Goal: Download file/media

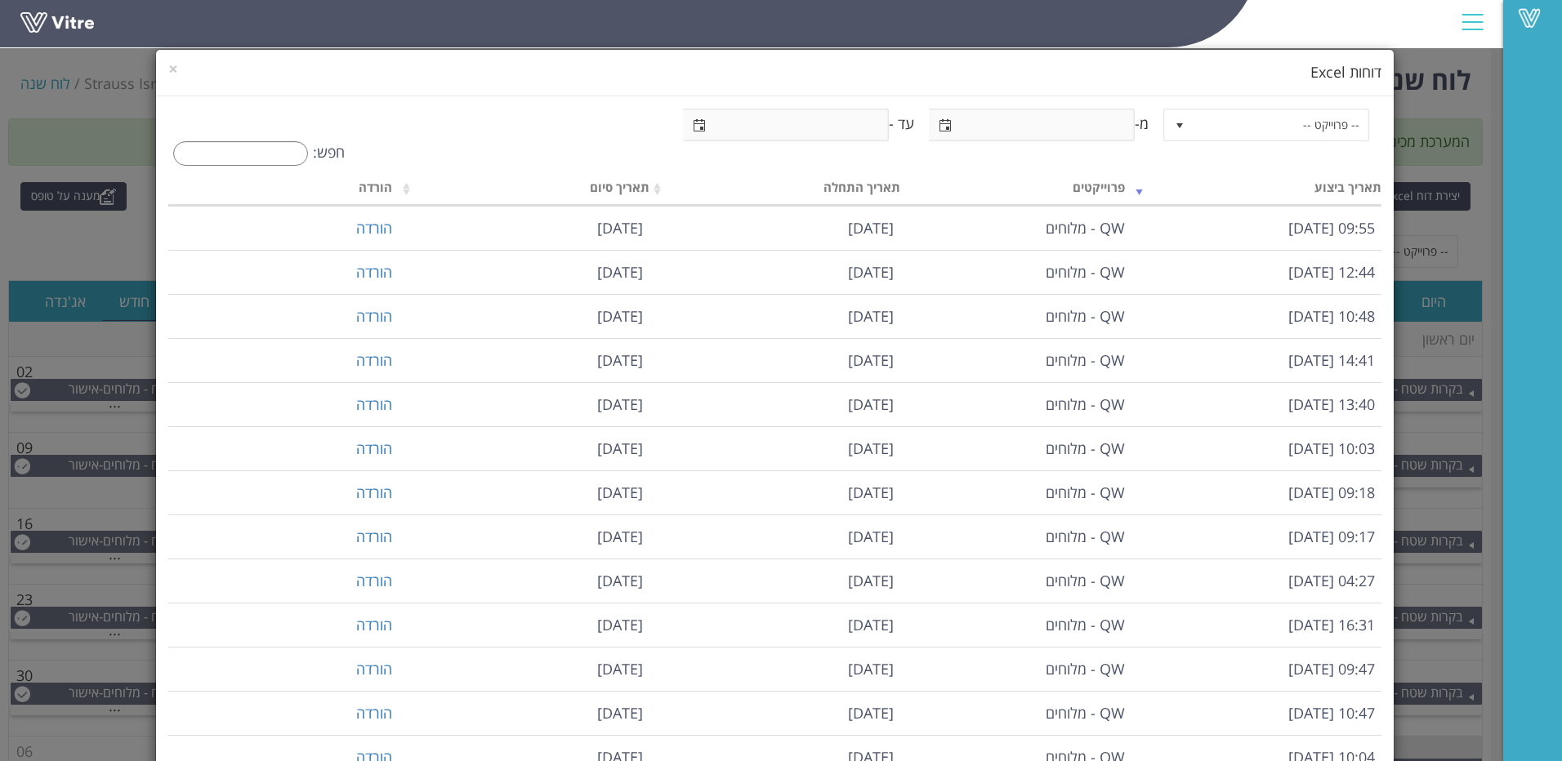
click at [91, 53] on div "× דוחות Excel -- פרוייקט -- מ- עד - חפש: תאריך ביצוע פרוייקטים תאריך התחלה תארי…" at bounding box center [781, 380] width 1562 height 761
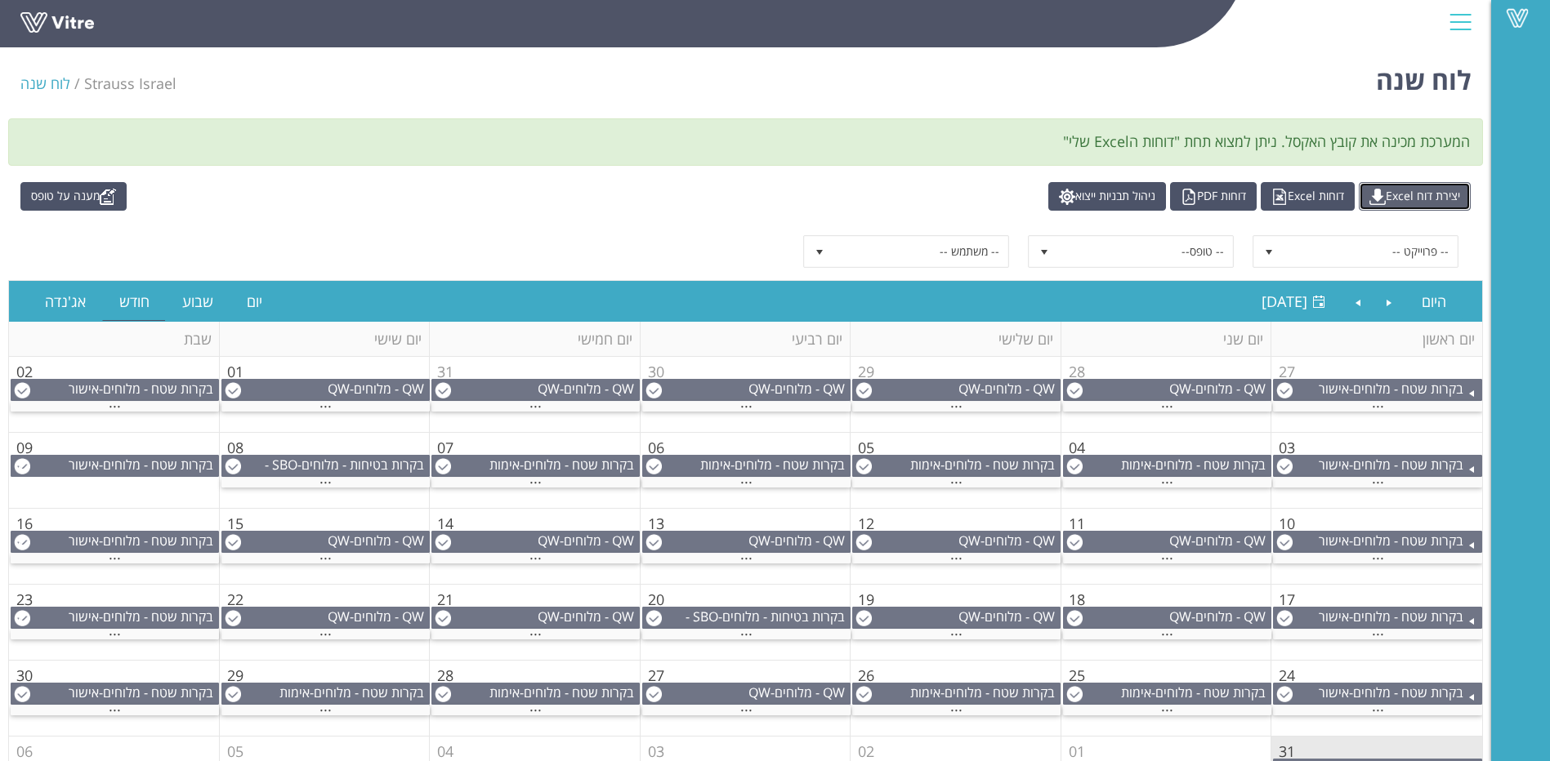
click at [1375, 194] on img at bounding box center [1377, 197] width 16 height 16
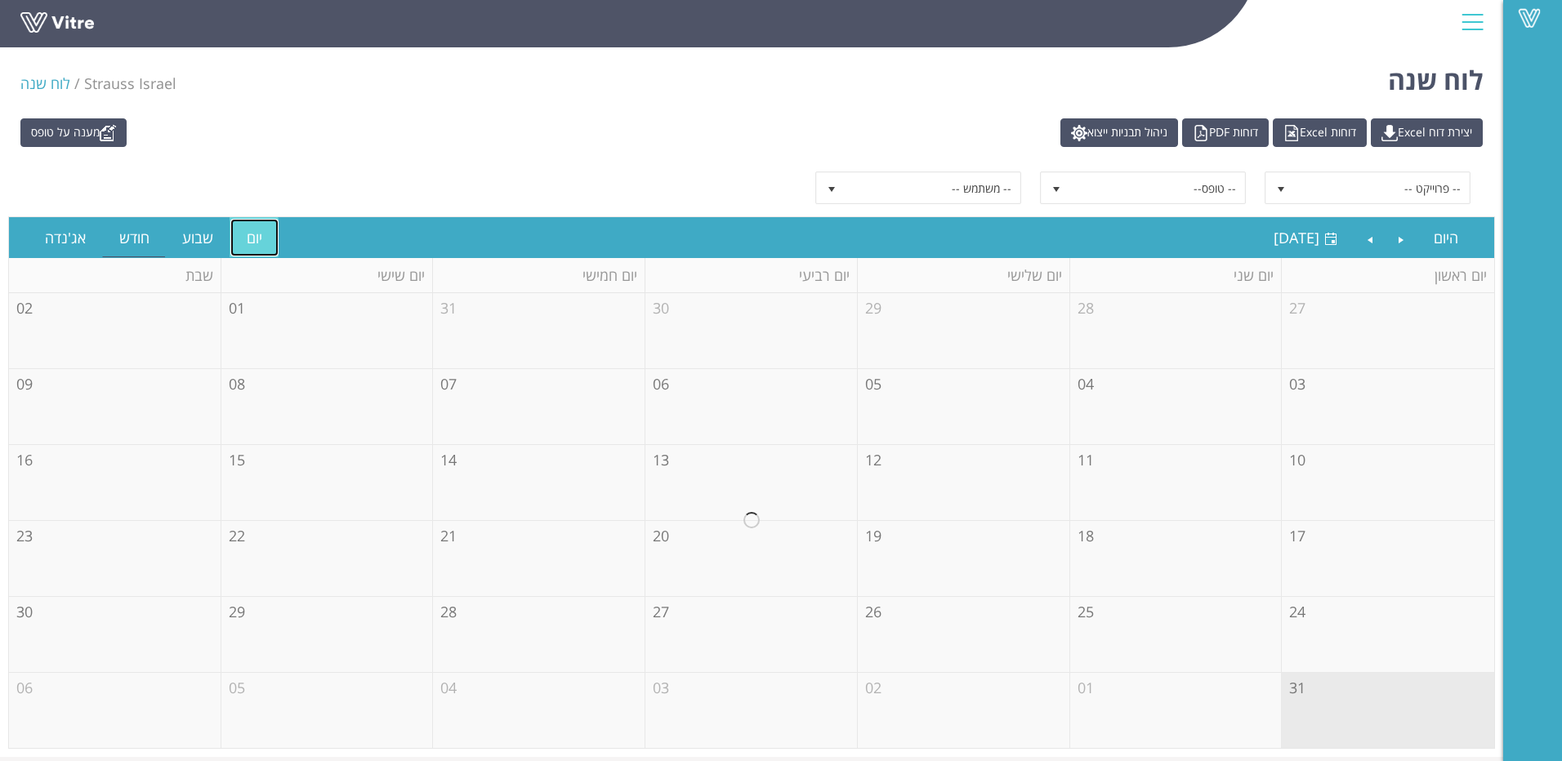
click at [249, 237] on link "יום" at bounding box center [254, 238] width 48 height 38
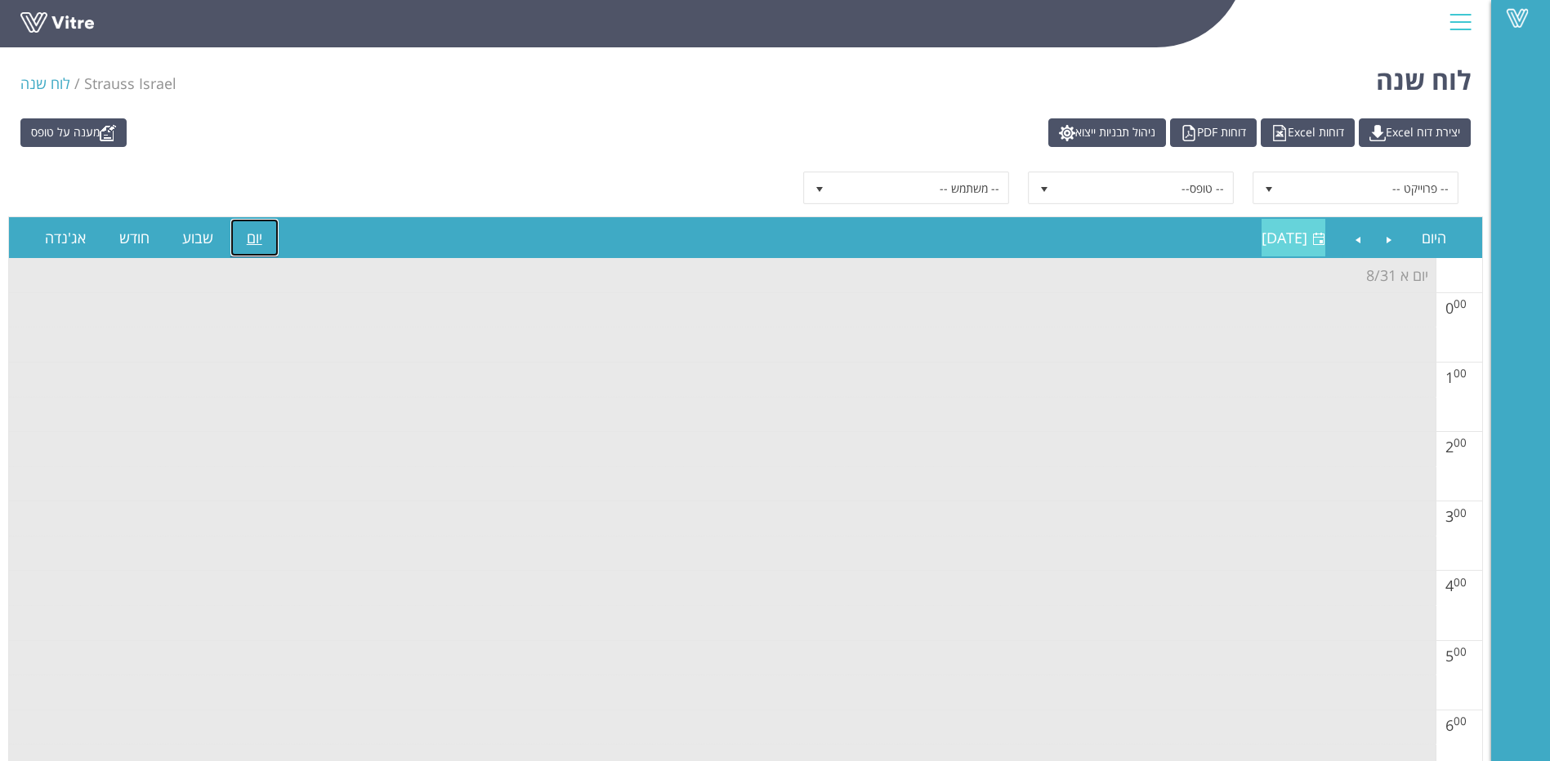
click at [1314, 238] on span at bounding box center [1318, 239] width 13 height 13
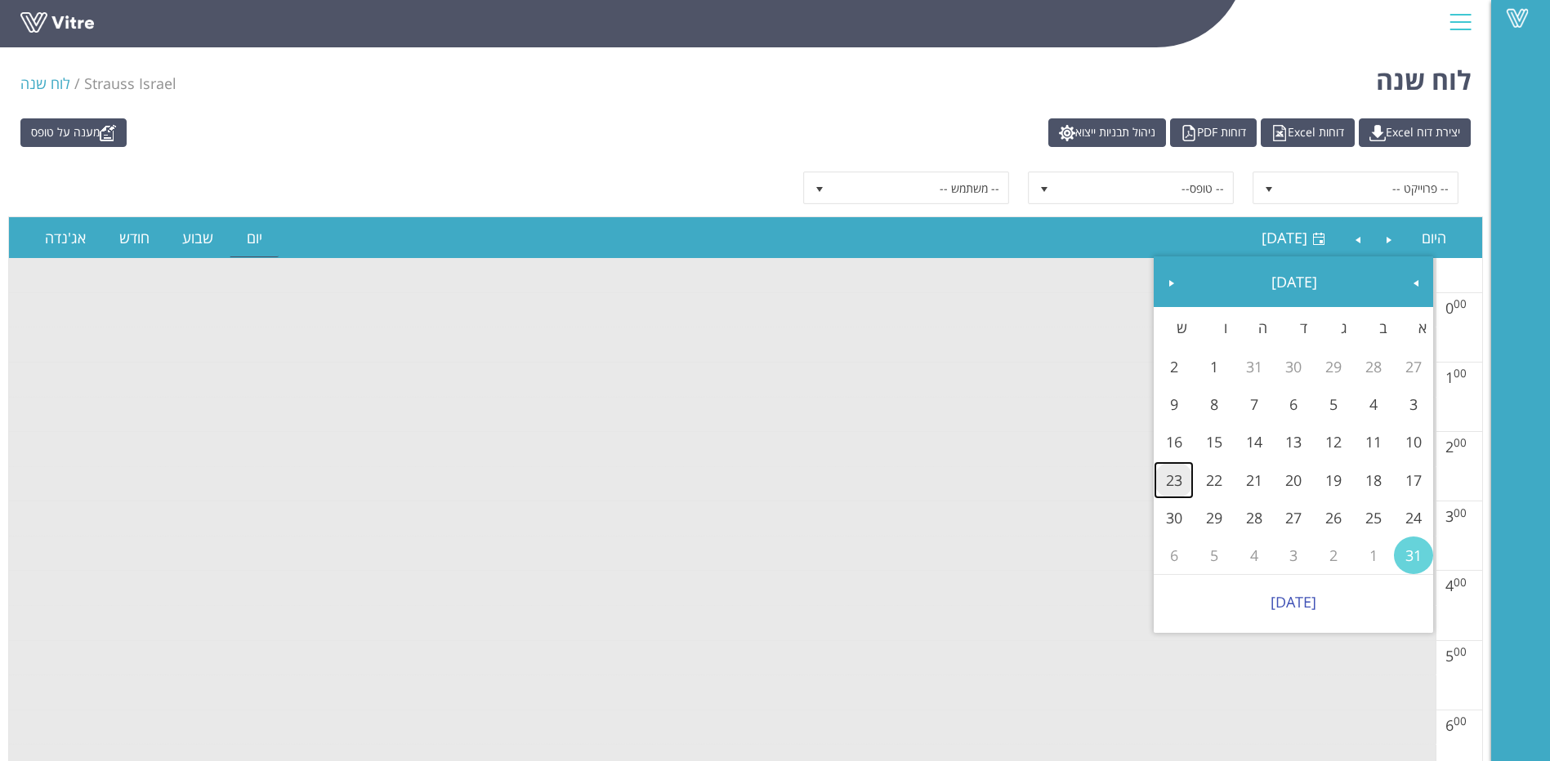
click at [1164, 480] on link "23" at bounding box center [1173, 481] width 40 height 38
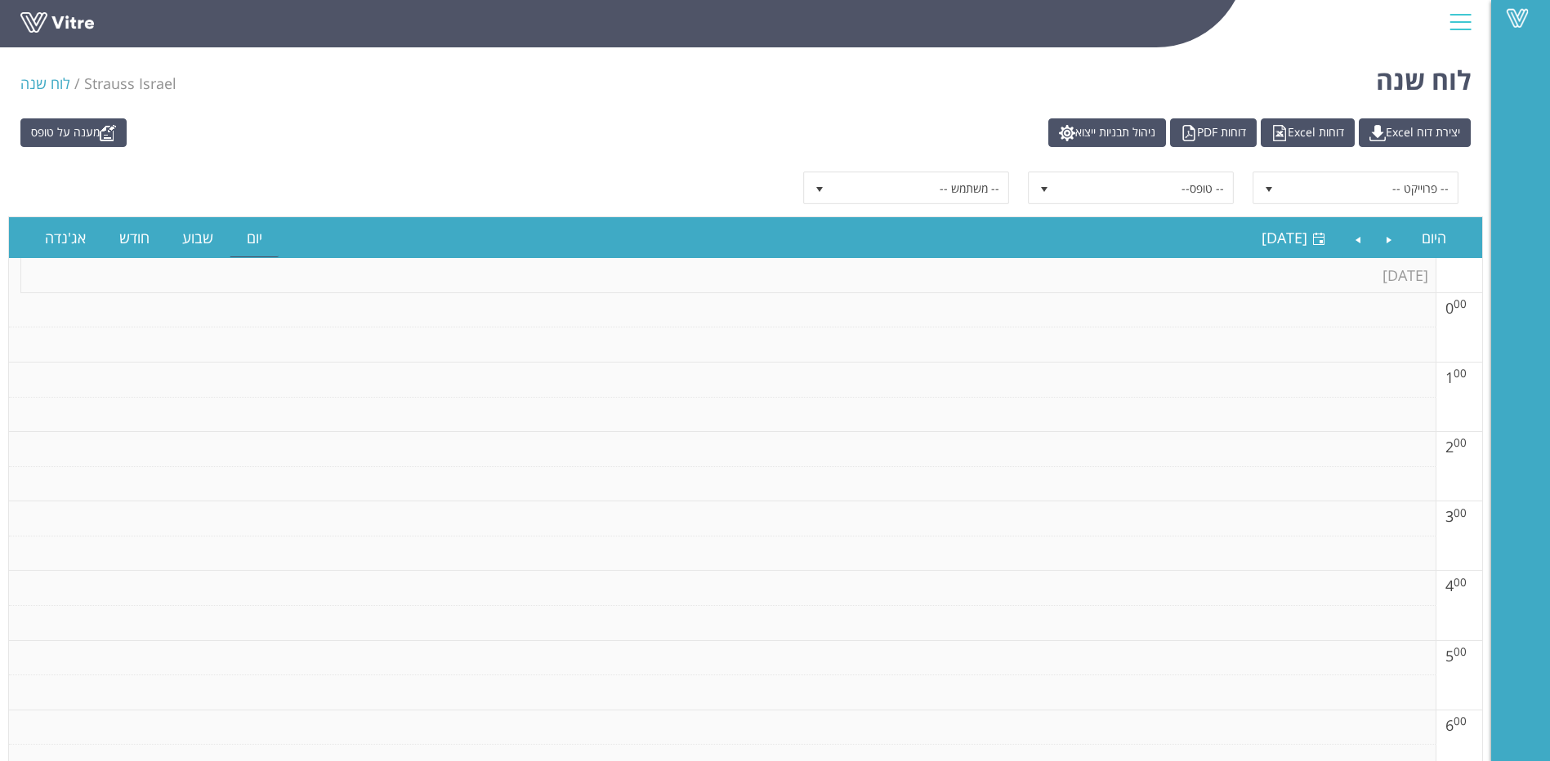
click at [1402, 275] on span "שבת 8/23" at bounding box center [1405, 275] width 46 height 20
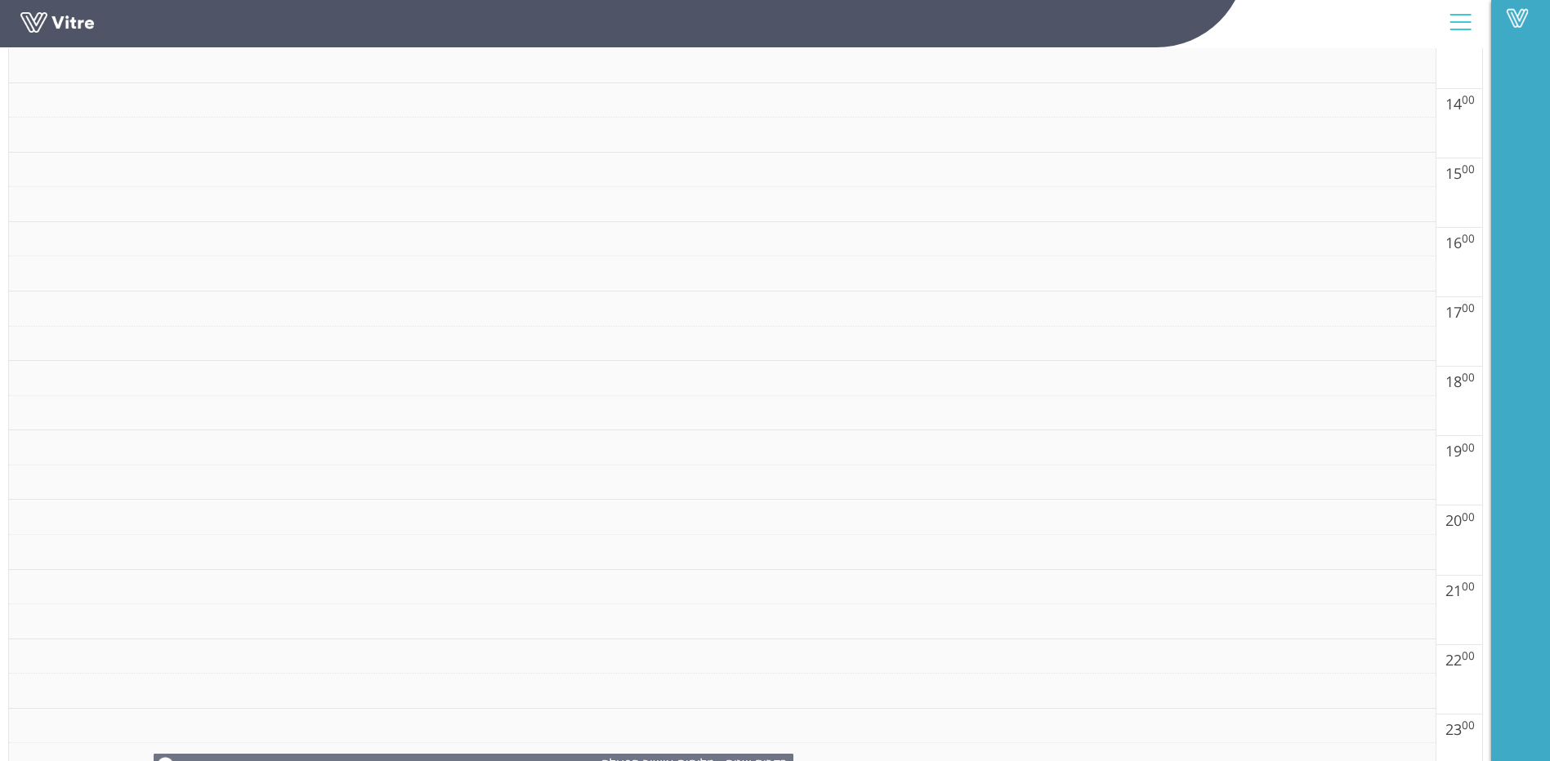
scroll to position [1209, 0]
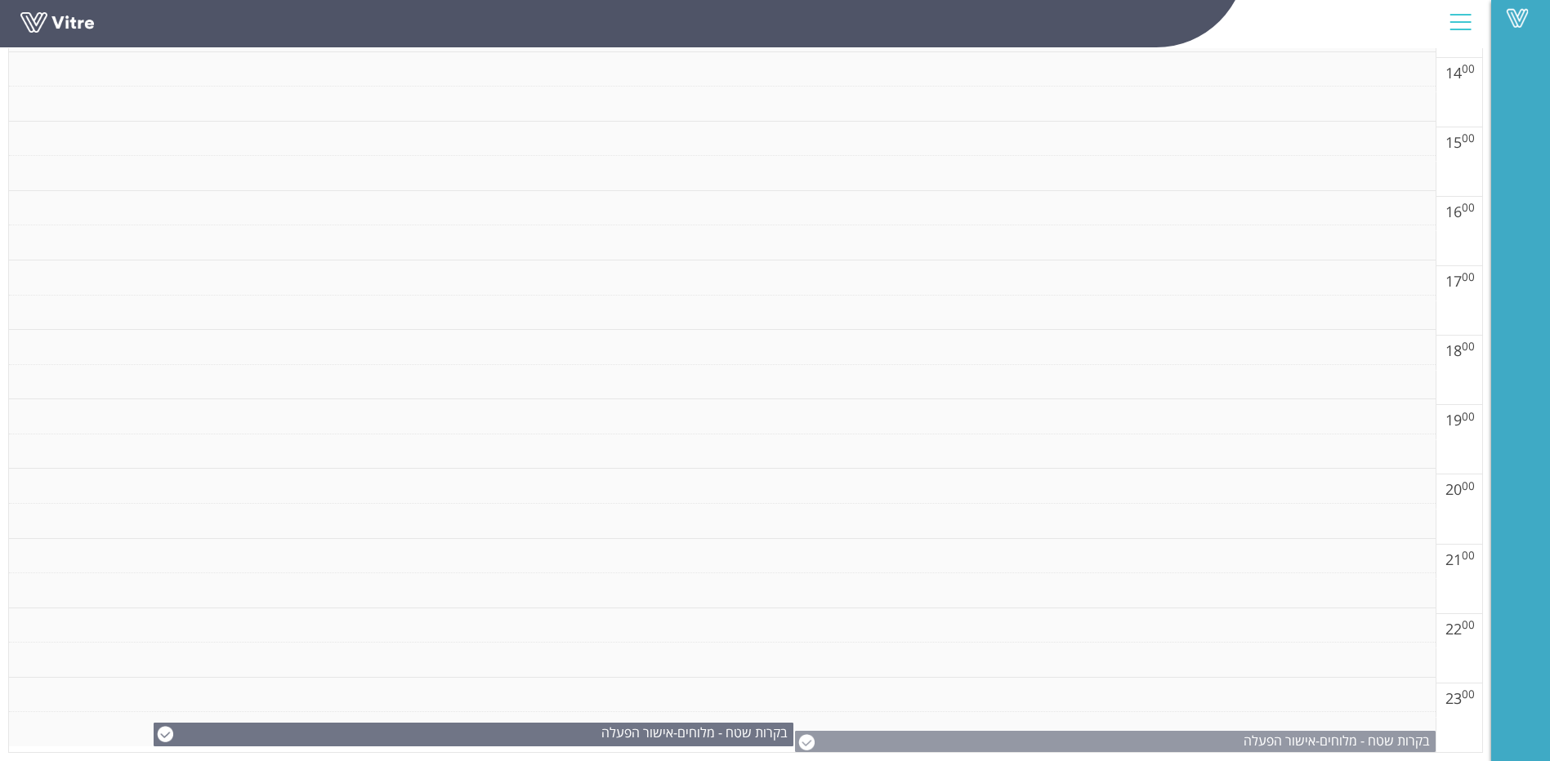
click at [814, 743] on img at bounding box center [806, 742] width 16 height 16
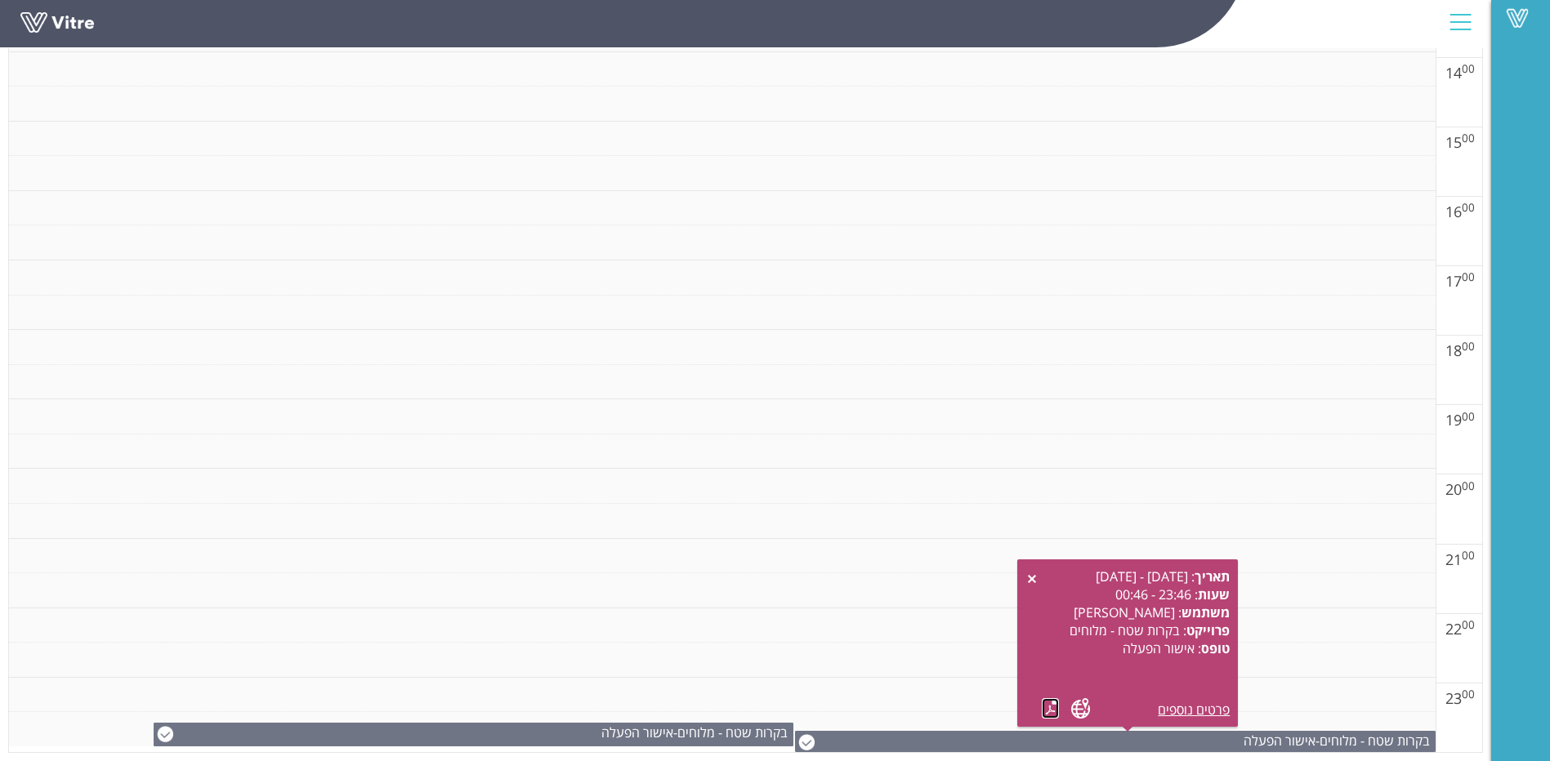
click at [1050, 716] on link at bounding box center [1050, 708] width 17 height 20
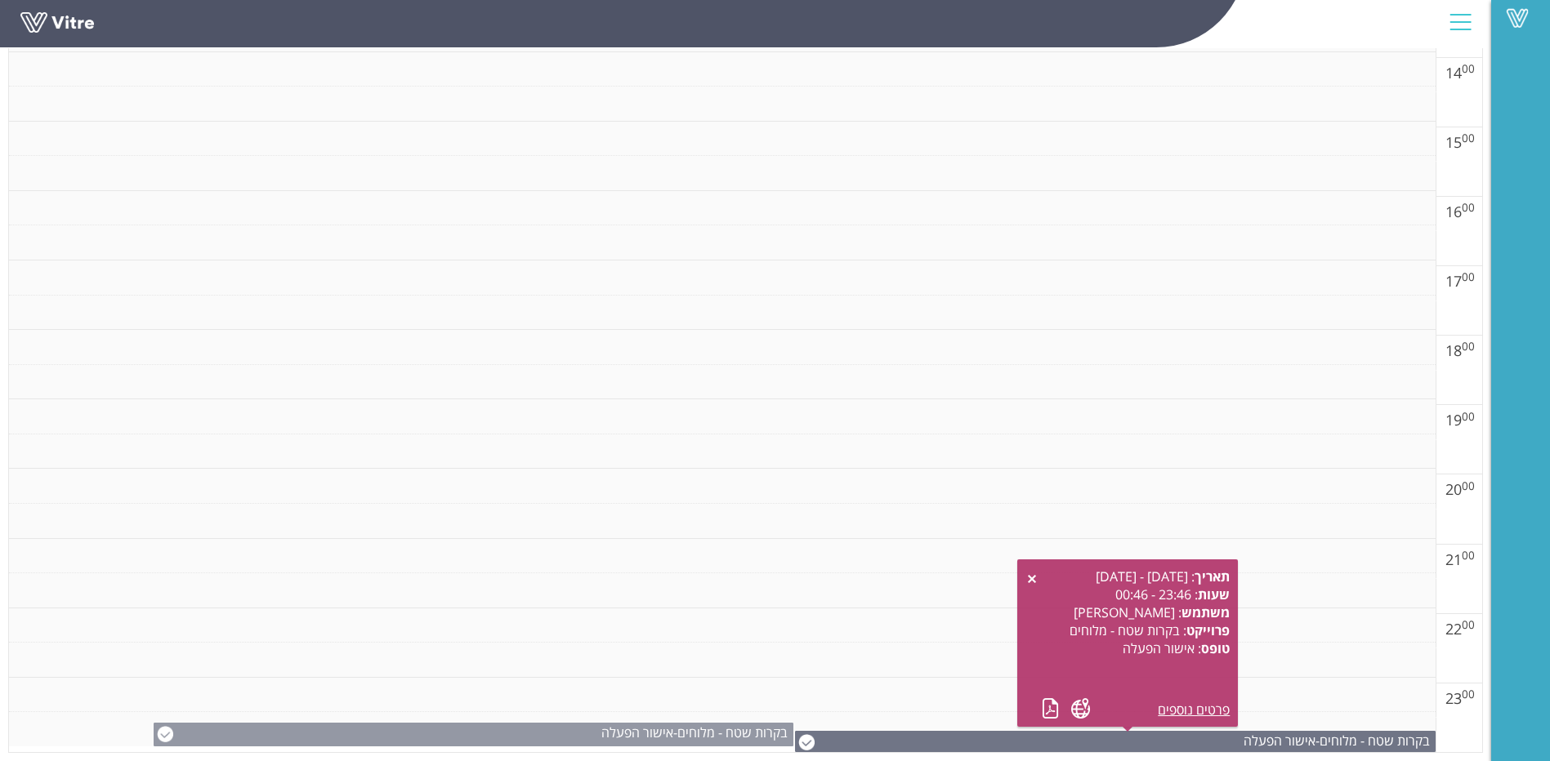
click at [170, 735] on img at bounding box center [165, 734] width 16 height 16
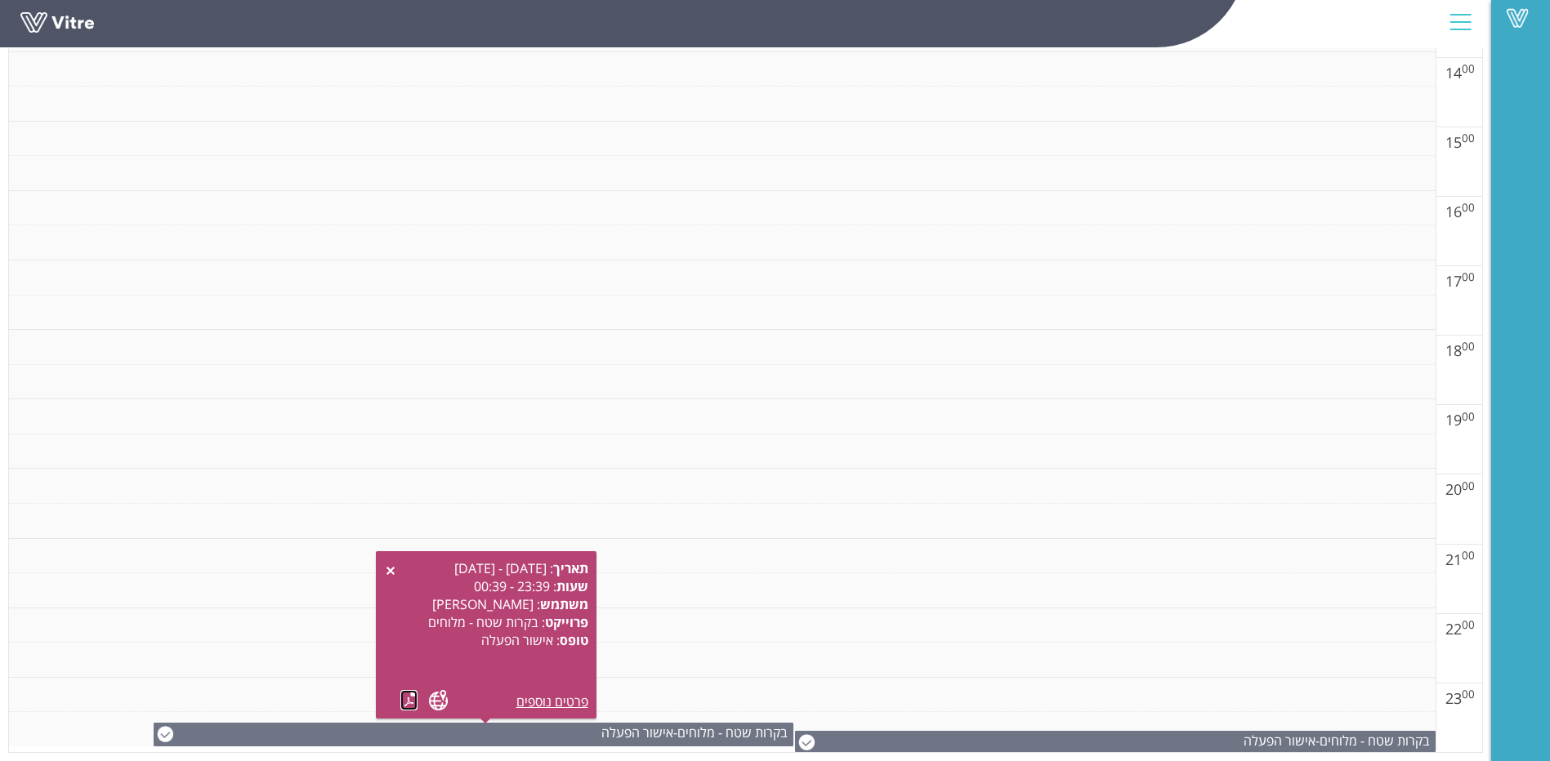
click at [412, 695] on link at bounding box center [408, 700] width 17 height 20
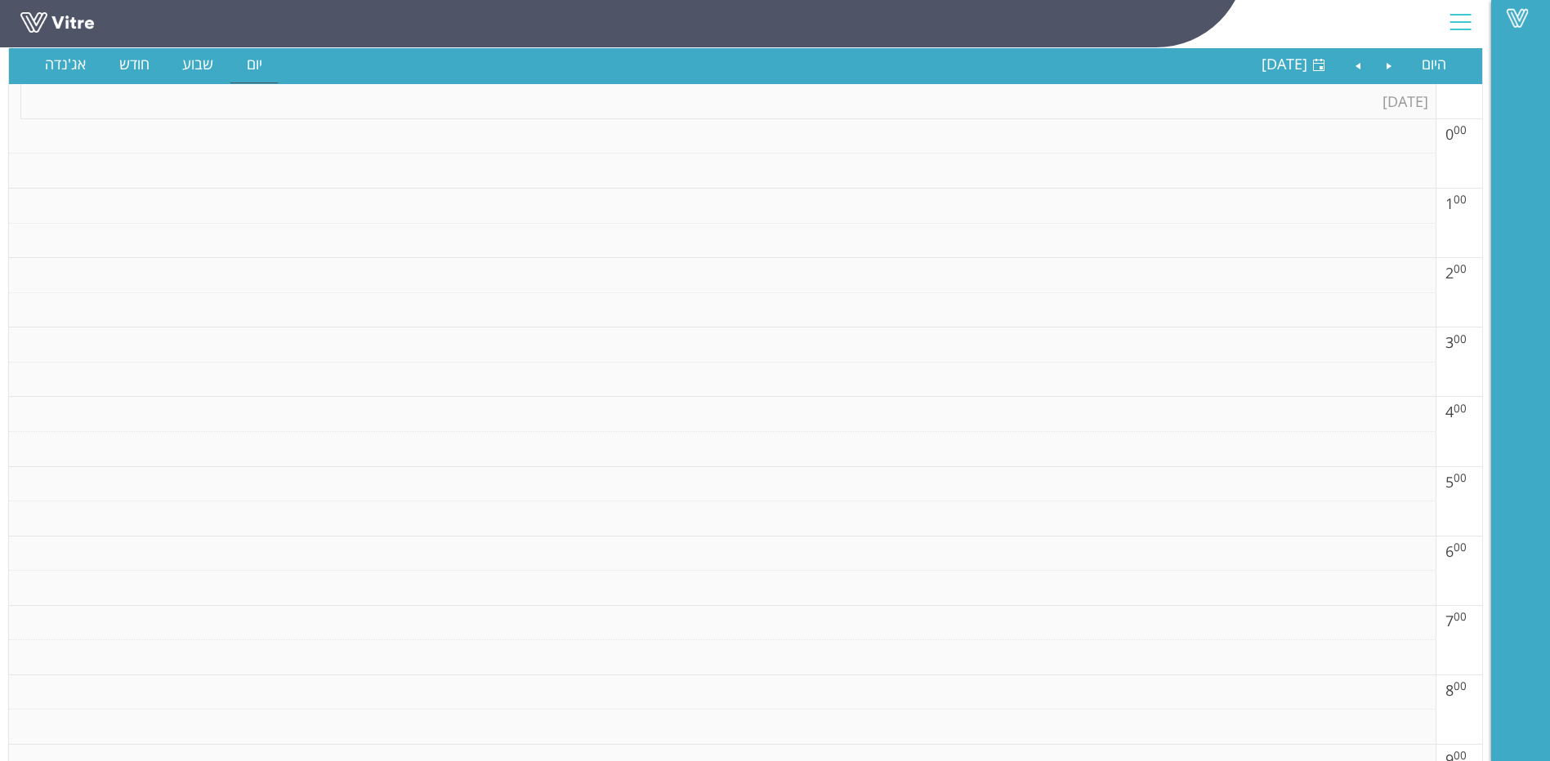
scroll to position [0, 0]
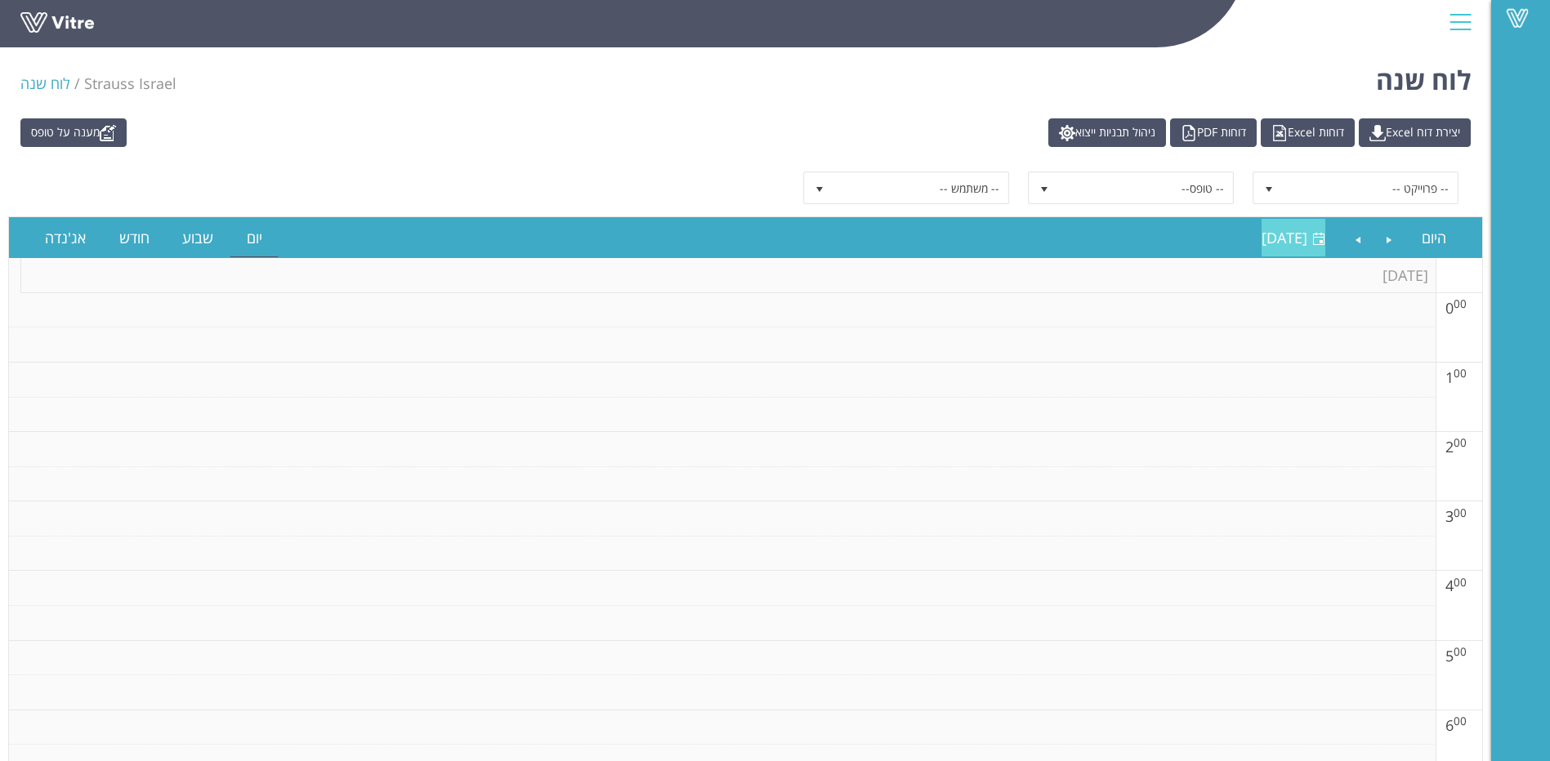
click at [1305, 243] on span "שבת 23 אוגוסט 2025" at bounding box center [1284, 238] width 46 height 20
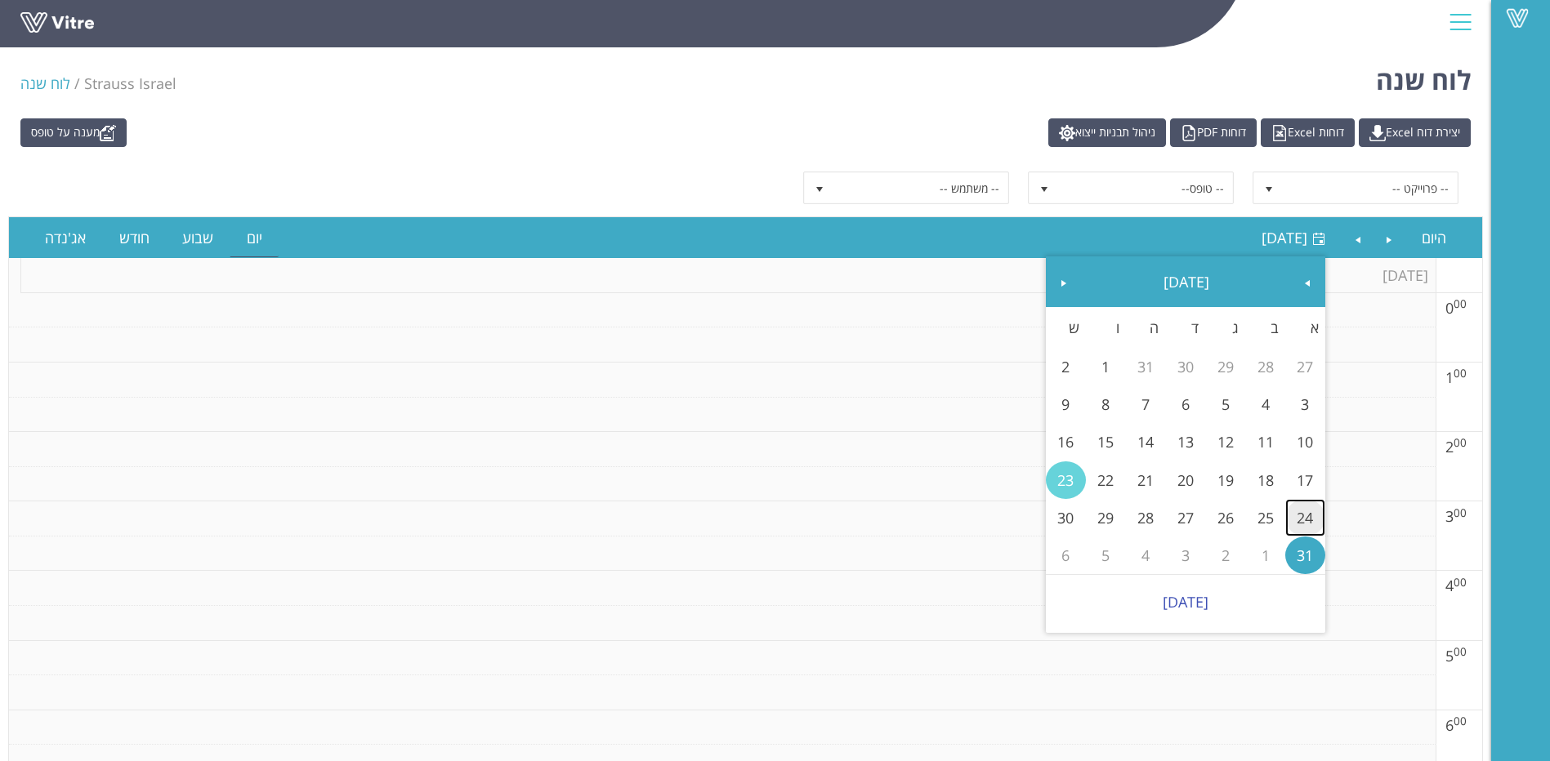
click at [1302, 515] on link "24" at bounding box center [1305, 518] width 40 height 38
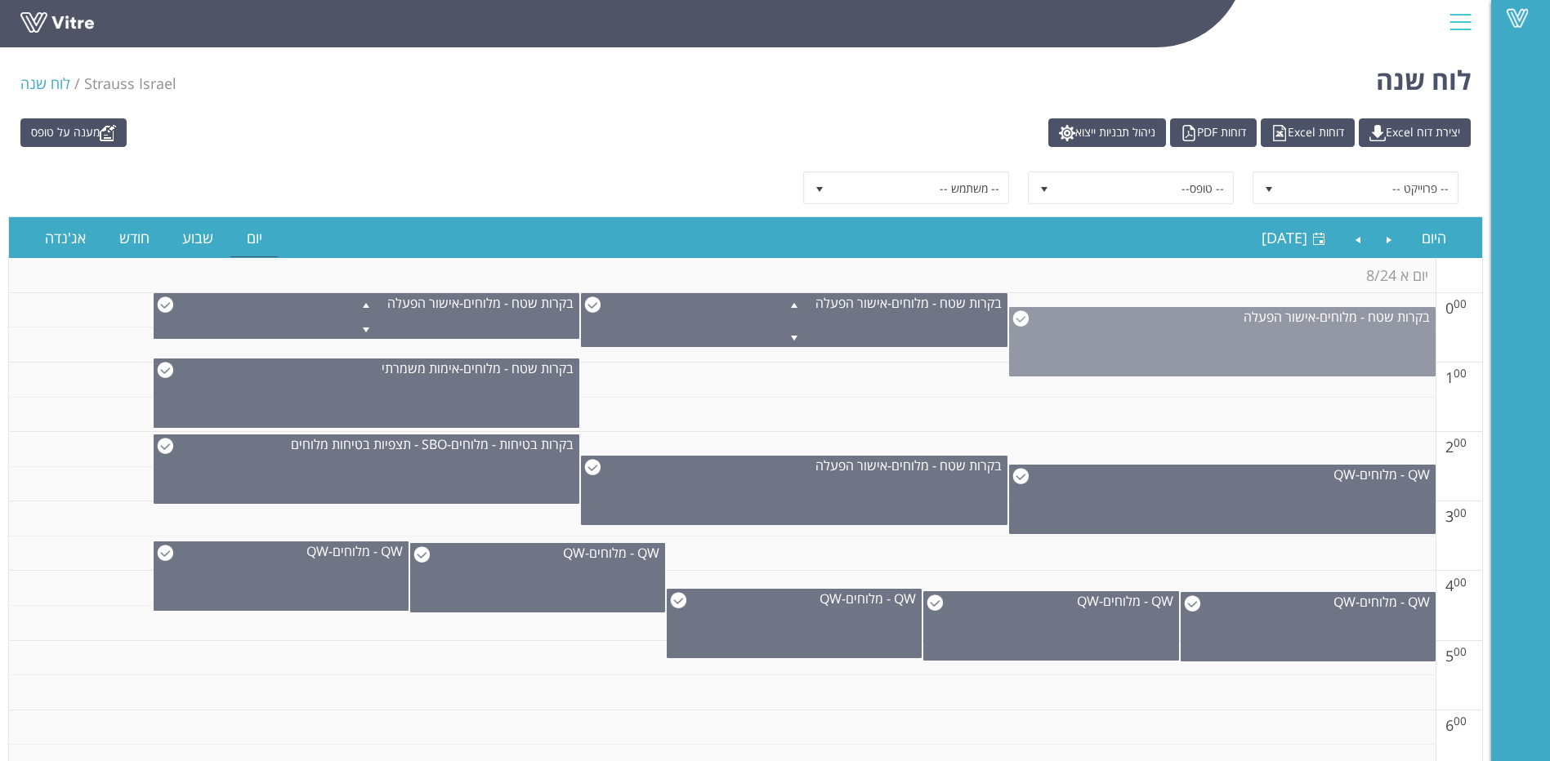
click at [1026, 319] on img at bounding box center [1020, 318] width 16 height 16
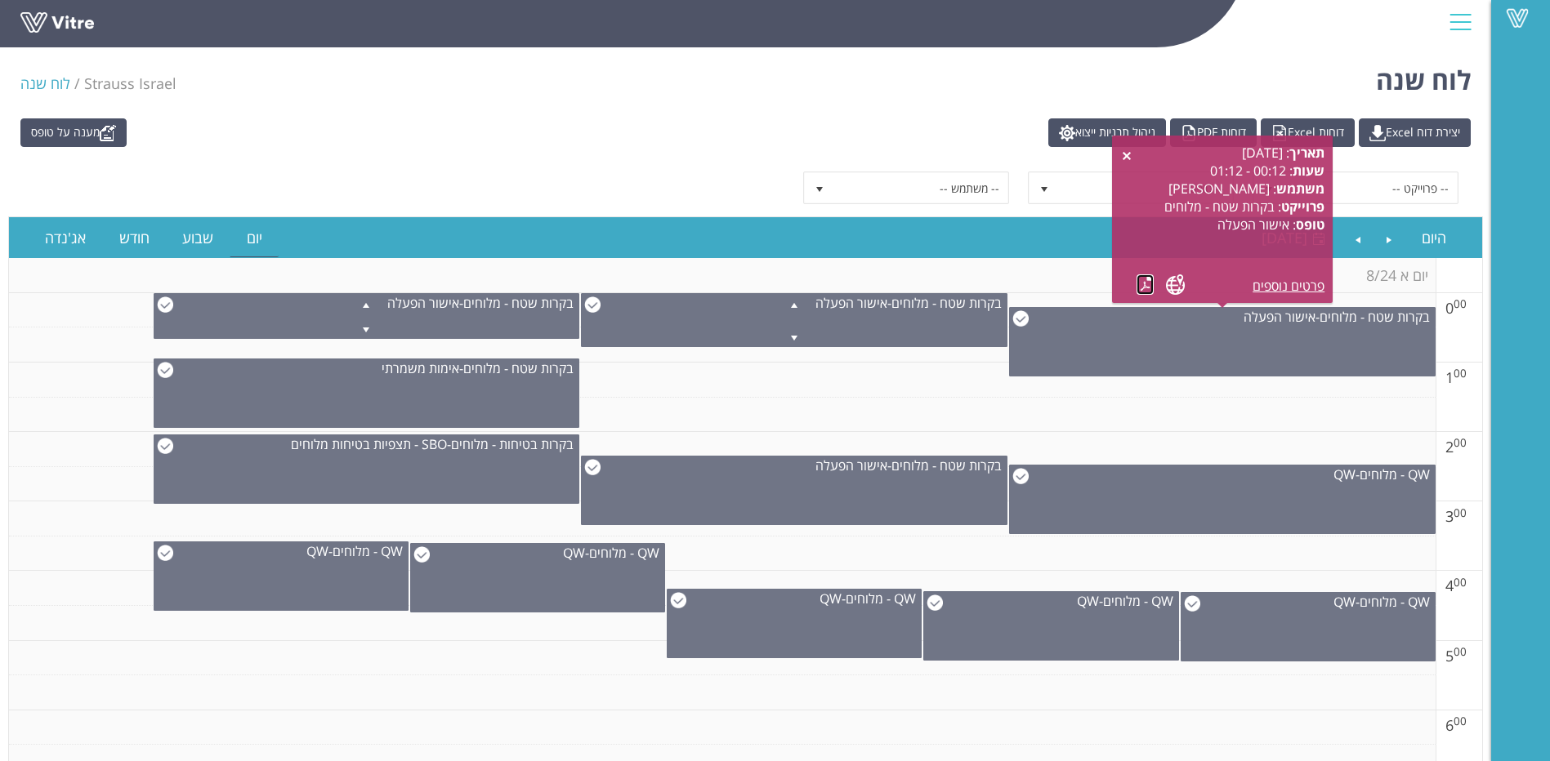
click at [1147, 285] on link at bounding box center [1144, 284] width 17 height 20
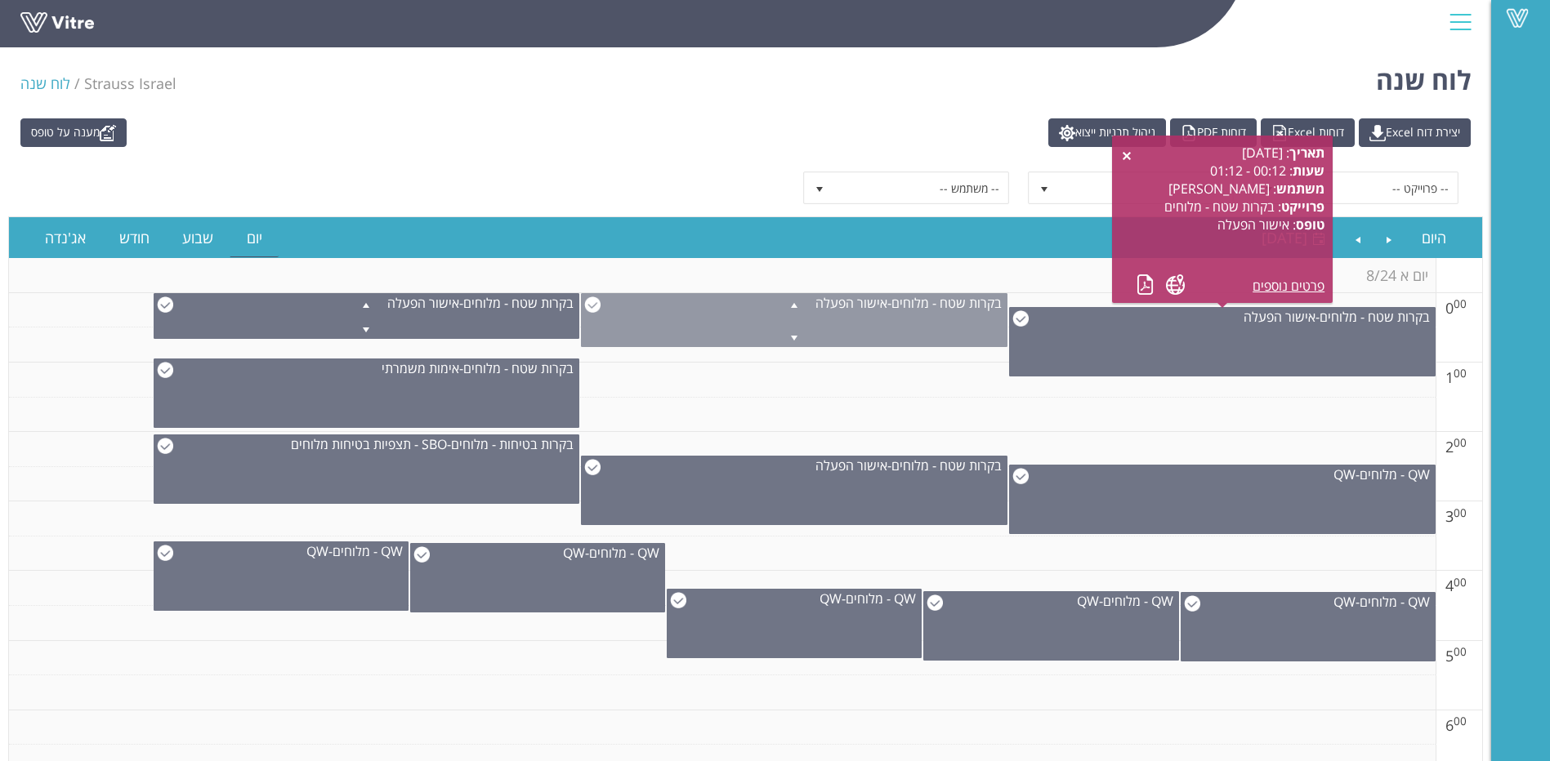
click at [594, 306] on span at bounding box center [794, 304] width 425 height 20
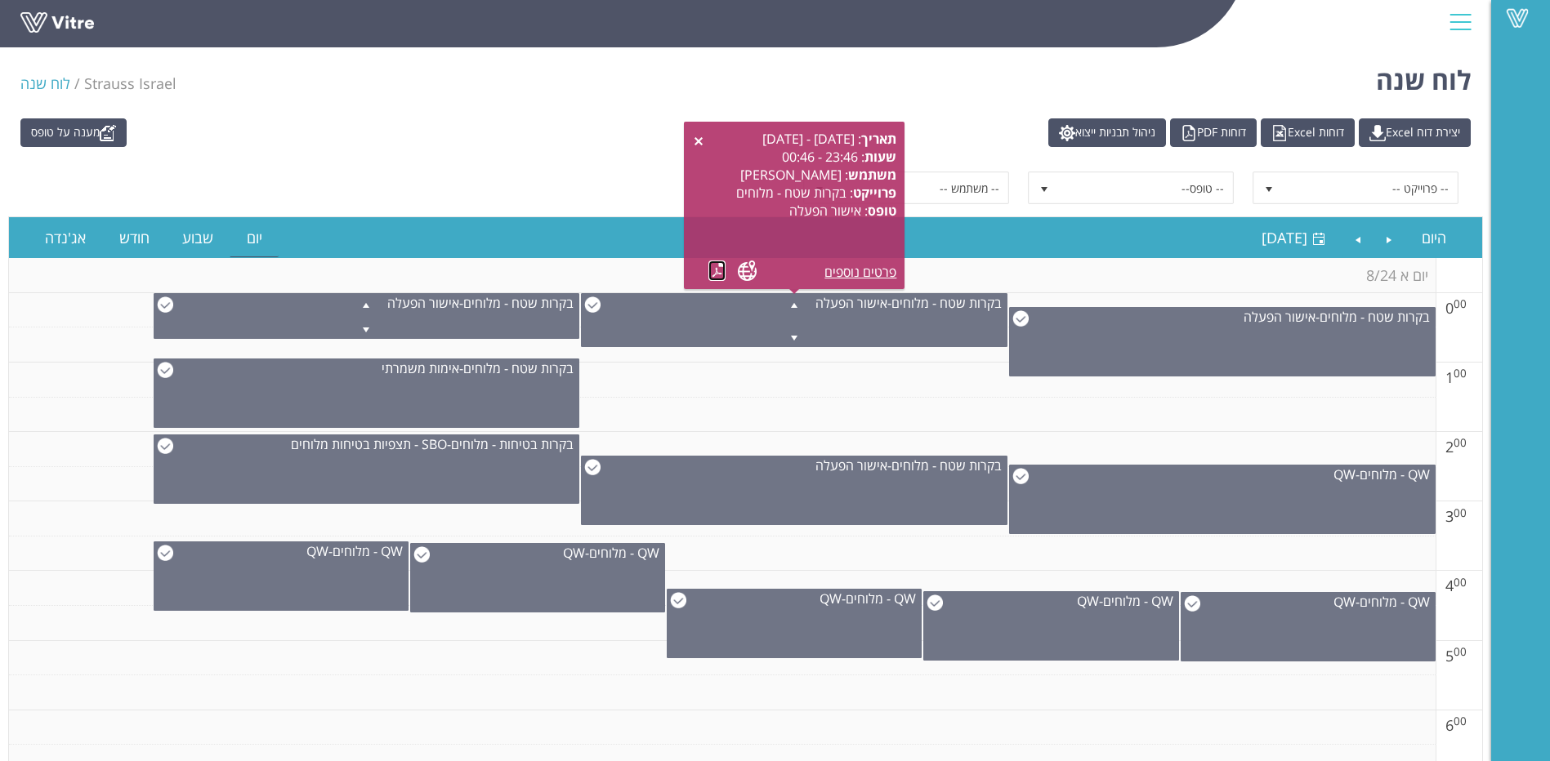
click at [720, 264] on link at bounding box center [716, 271] width 17 height 20
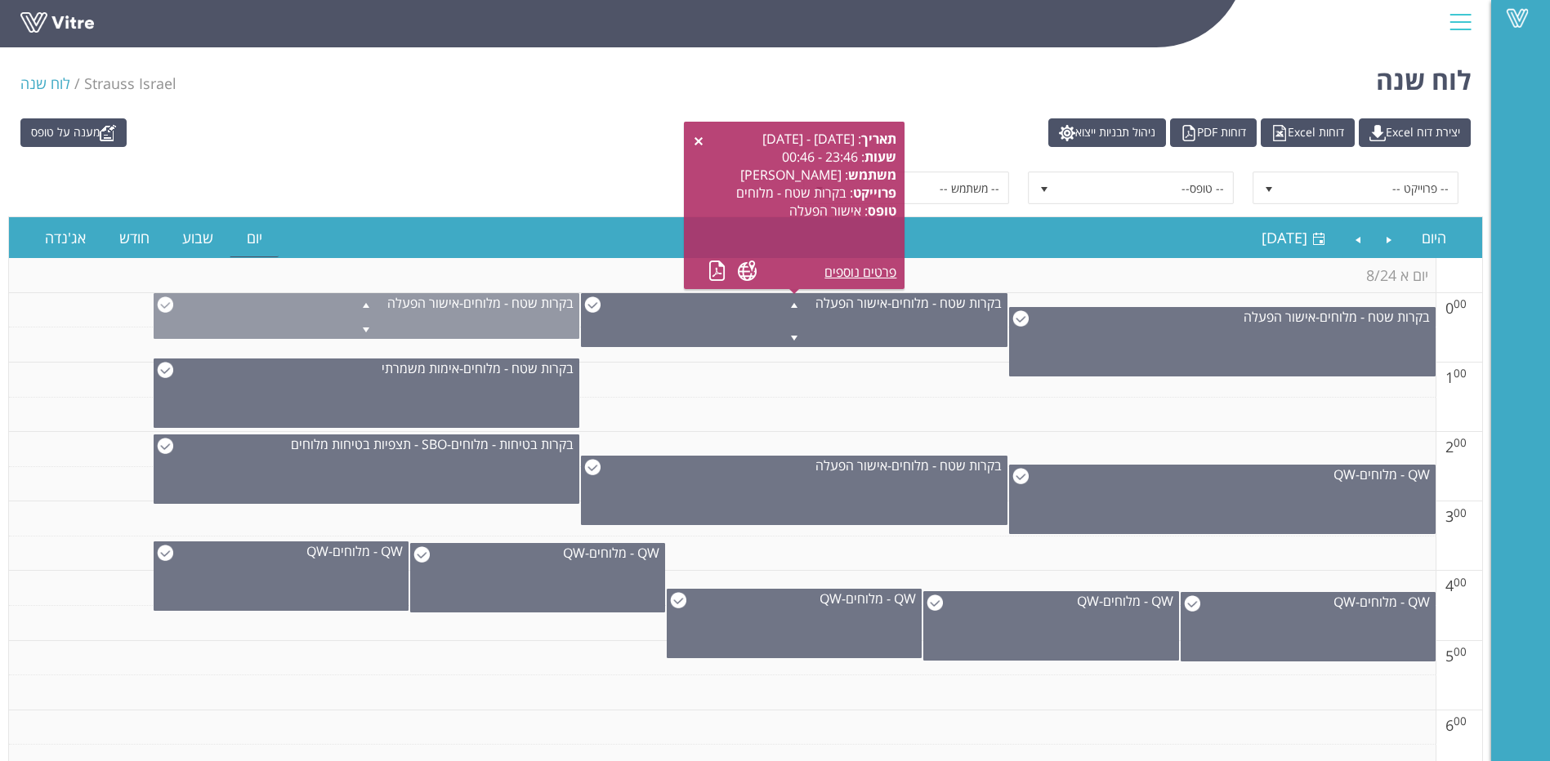
click at [156, 309] on span at bounding box center [366, 304] width 425 height 20
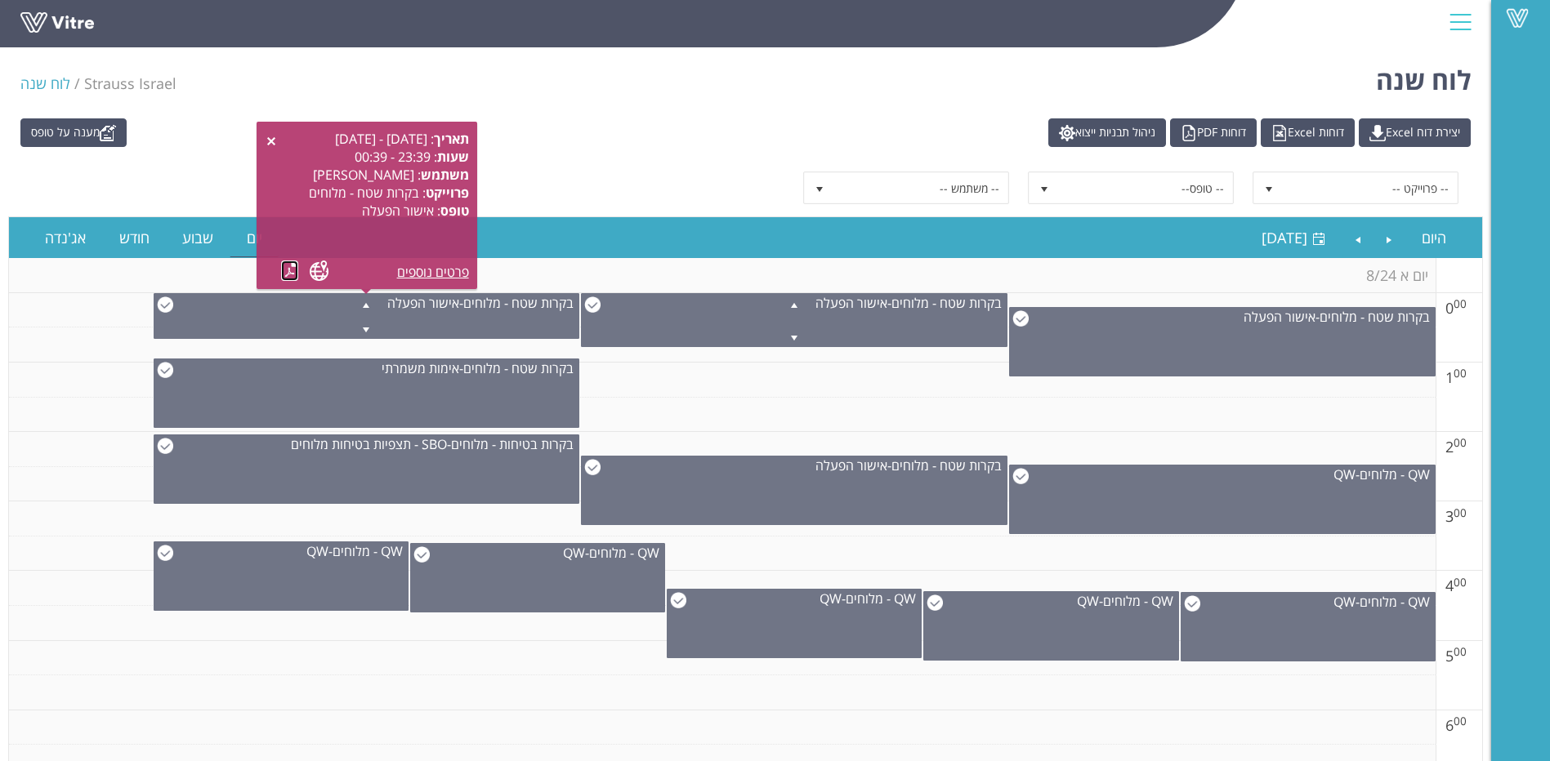
click at [292, 271] on link at bounding box center [289, 271] width 17 height 20
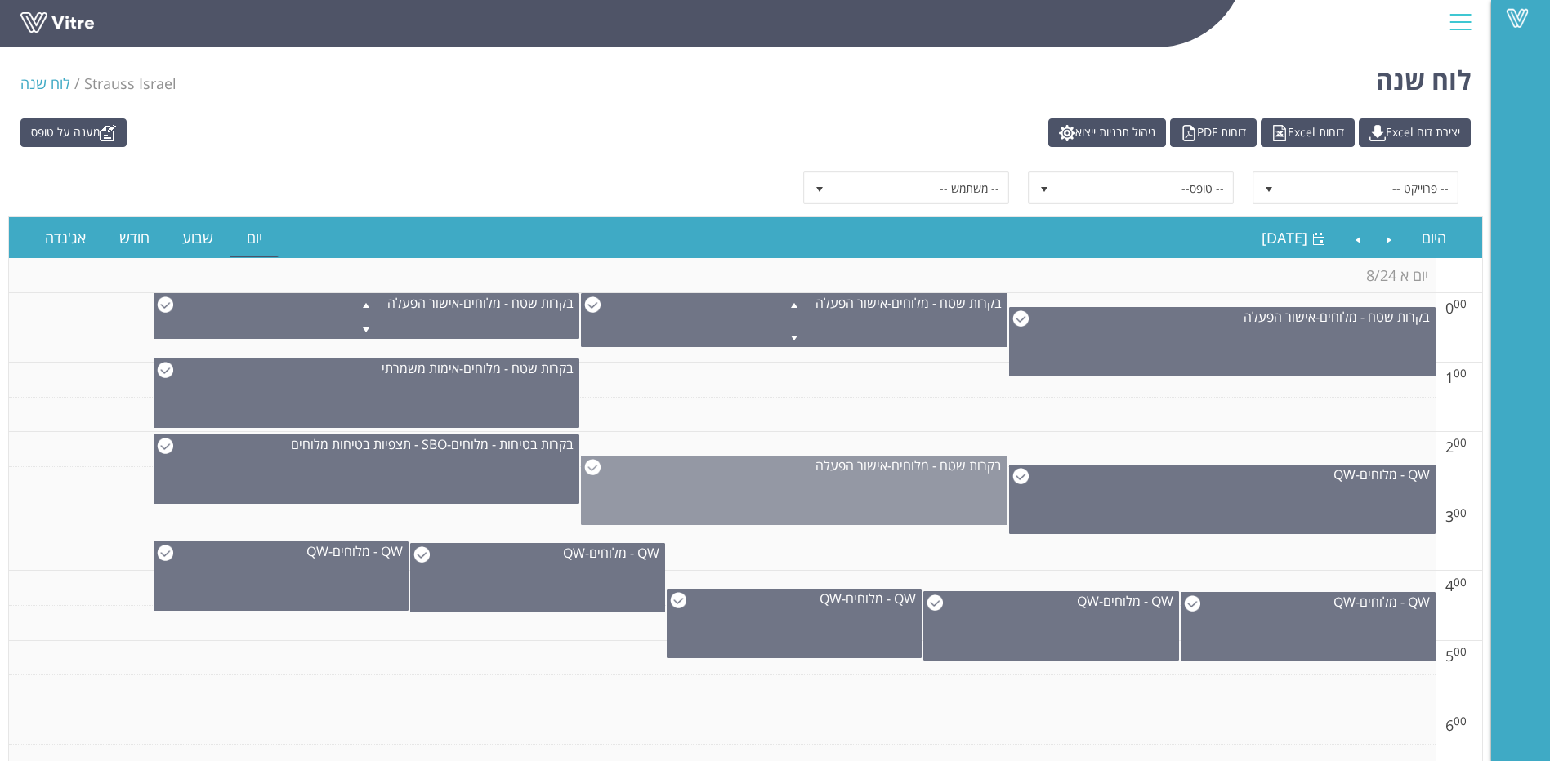
click at [602, 474] on div "בקרות שטח - מלוחים - אישור הפעלה" at bounding box center [794, 466] width 425 height 18
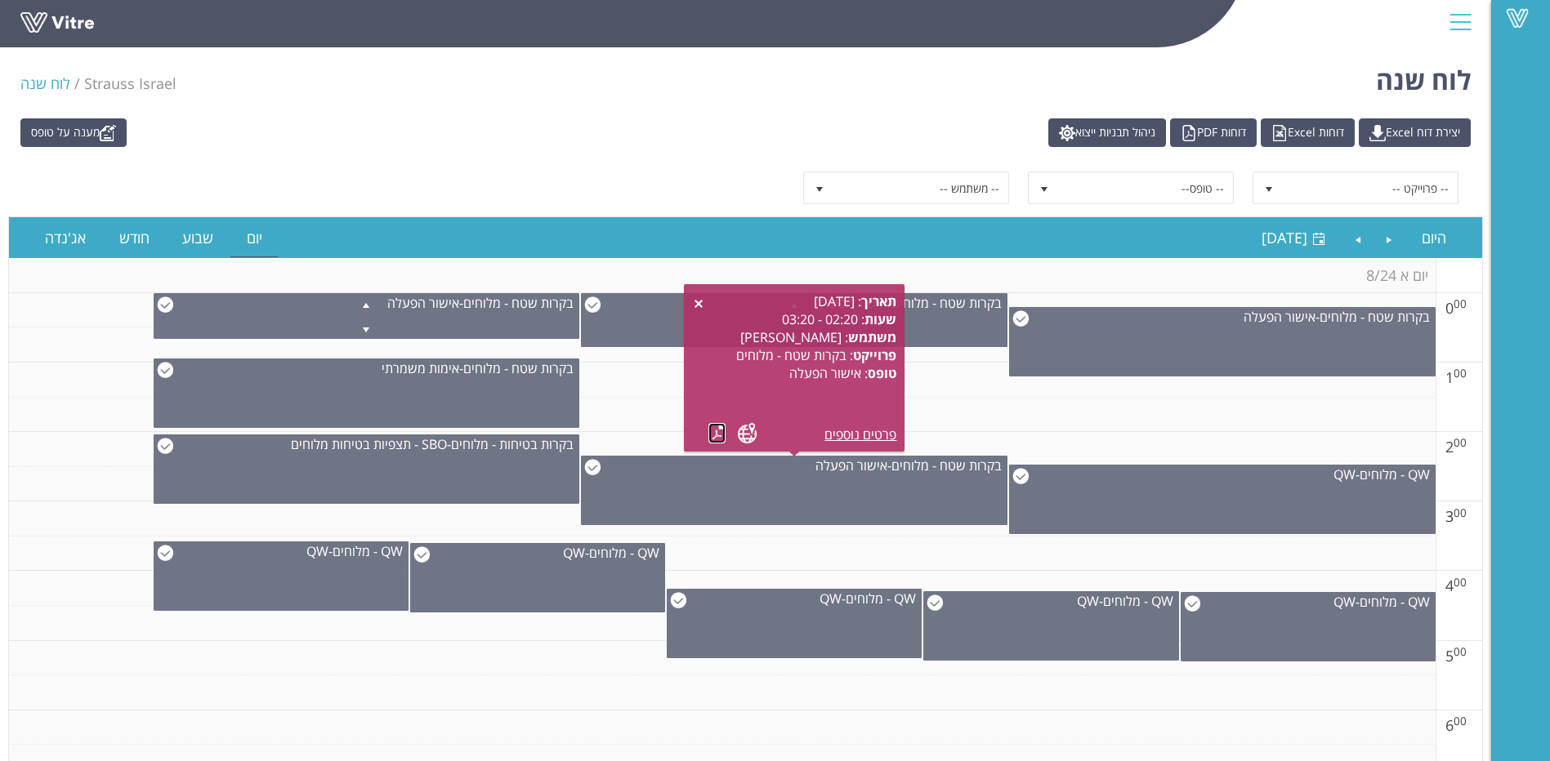
click at [716, 435] on link at bounding box center [716, 433] width 17 height 20
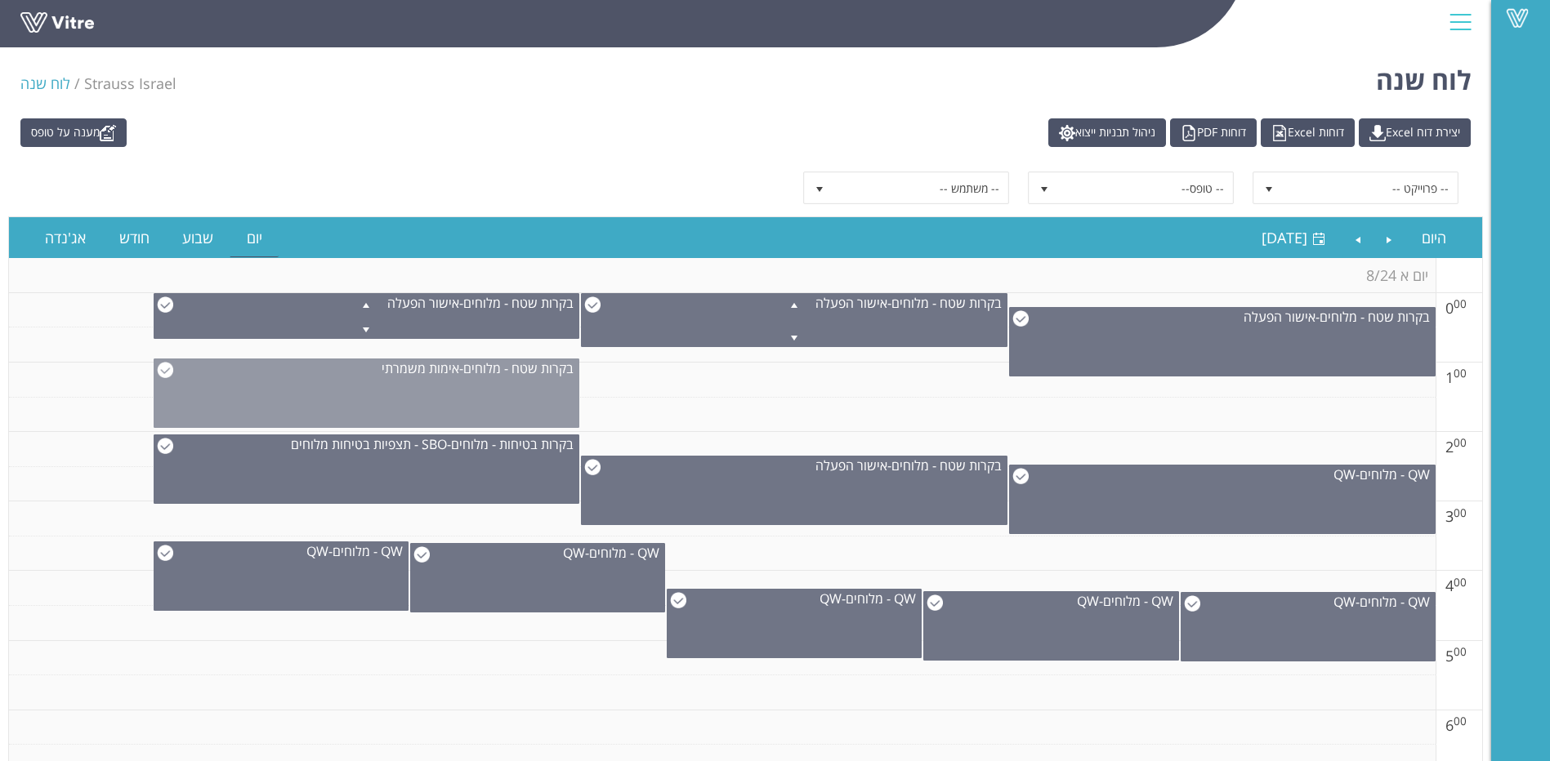
click at [163, 375] on img at bounding box center [165, 370] width 16 height 16
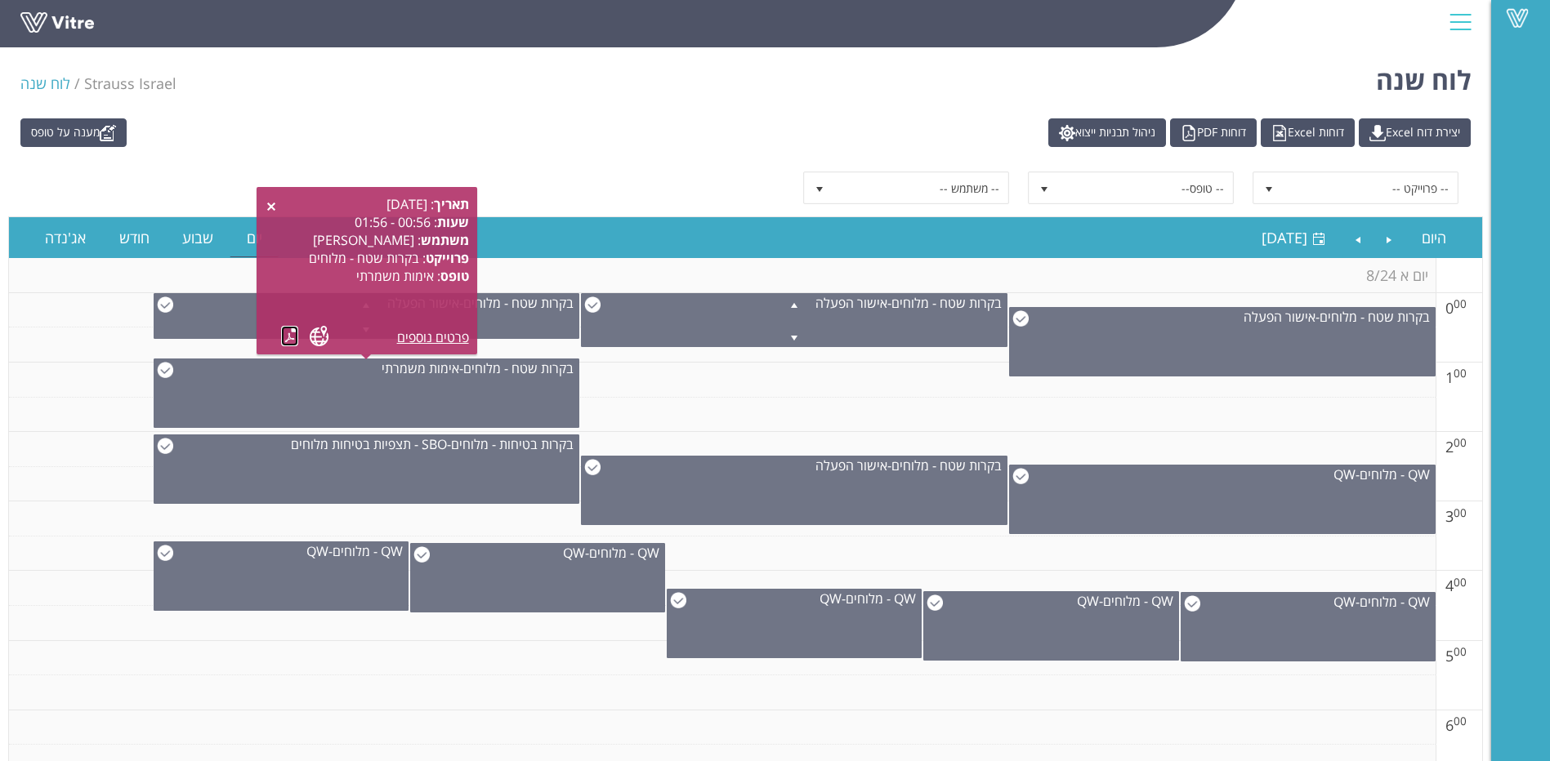
click at [289, 340] on link at bounding box center [289, 336] width 17 height 20
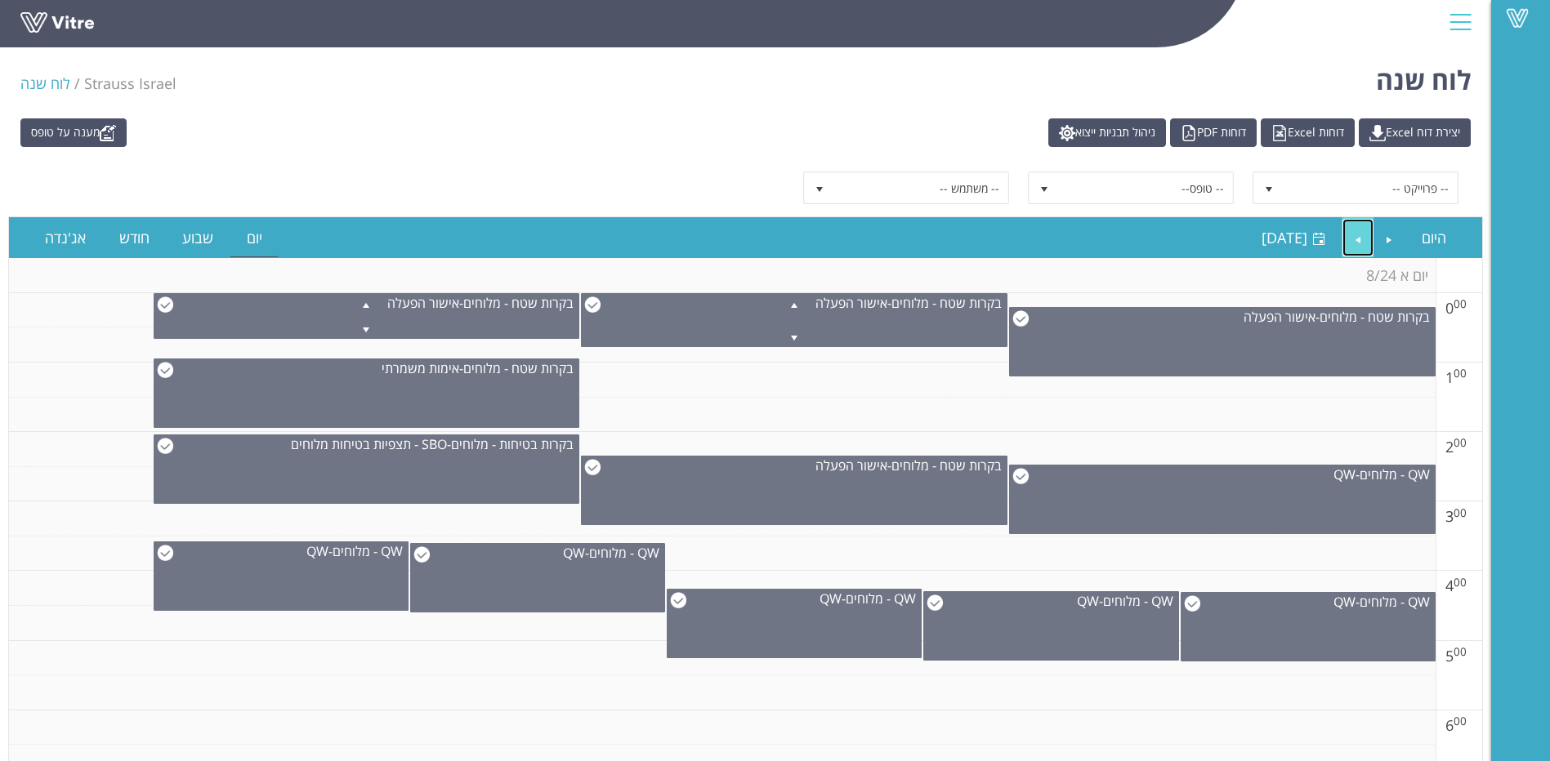
click at [1364, 247] on link "Next" at bounding box center [1357, 238] width 31 height 38
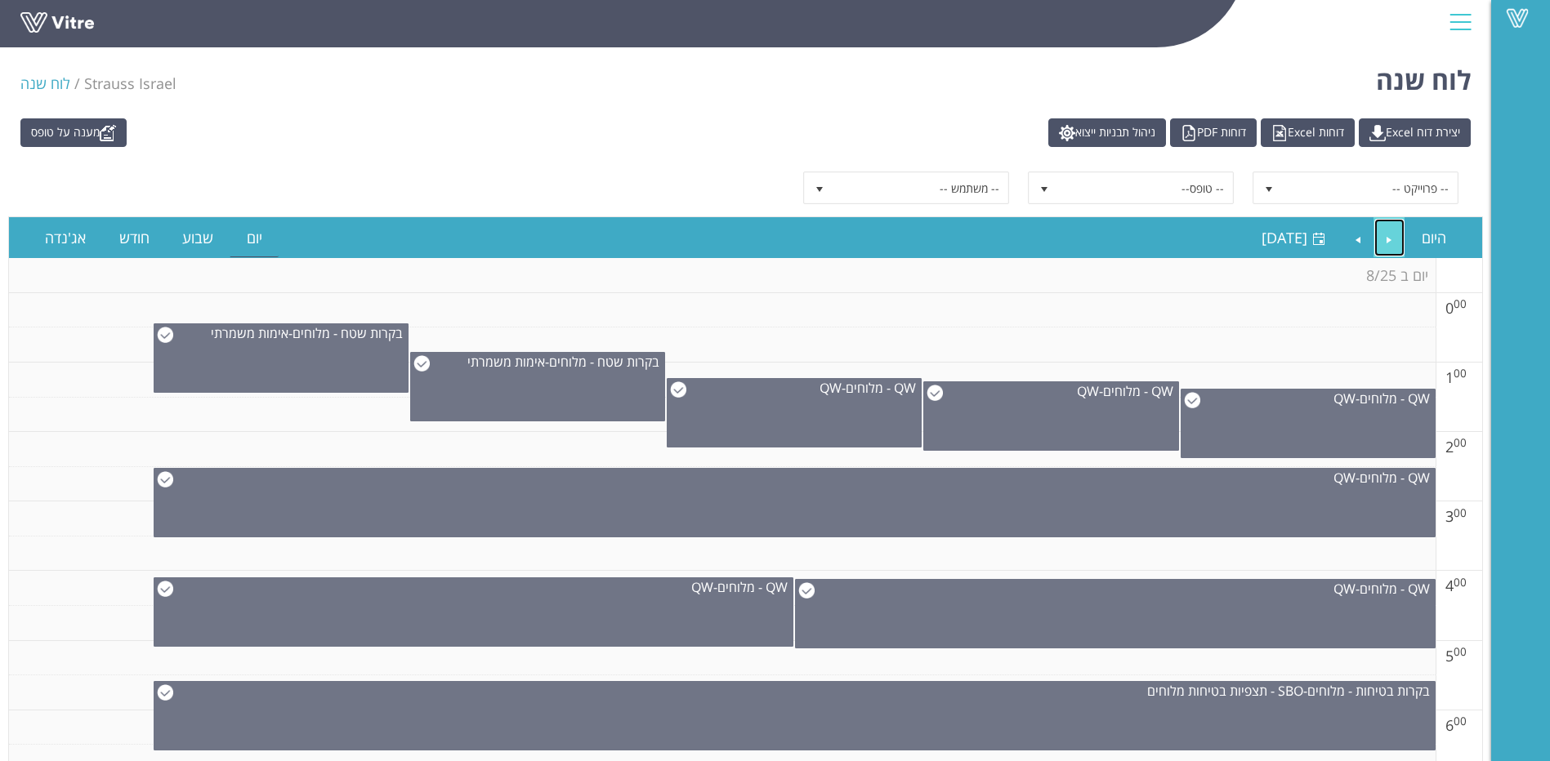
click at [1392, 248] on link "Previous" at bounding box center [1389, 238] width 31 height 38
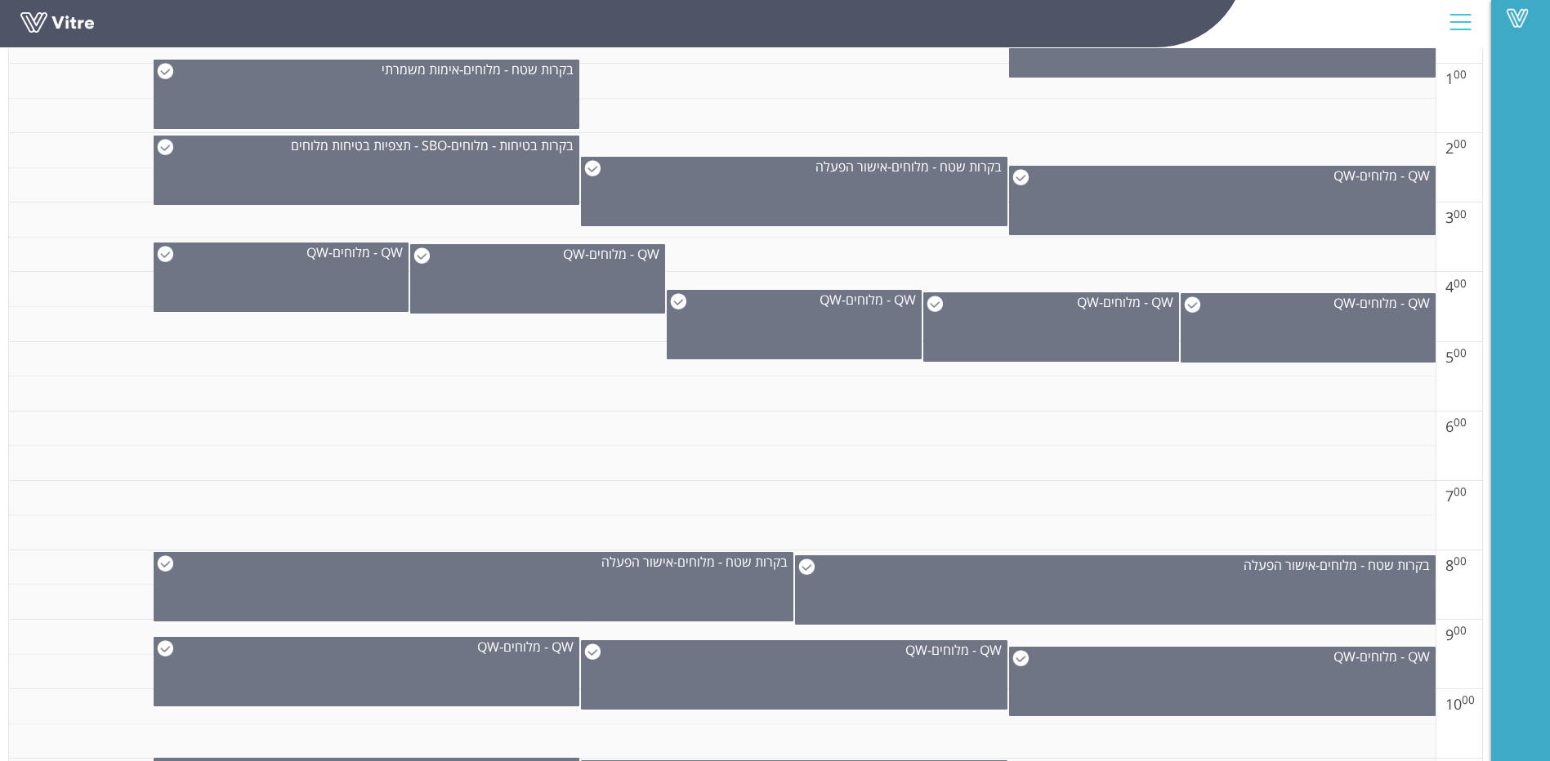
scroll to position [327, 0]
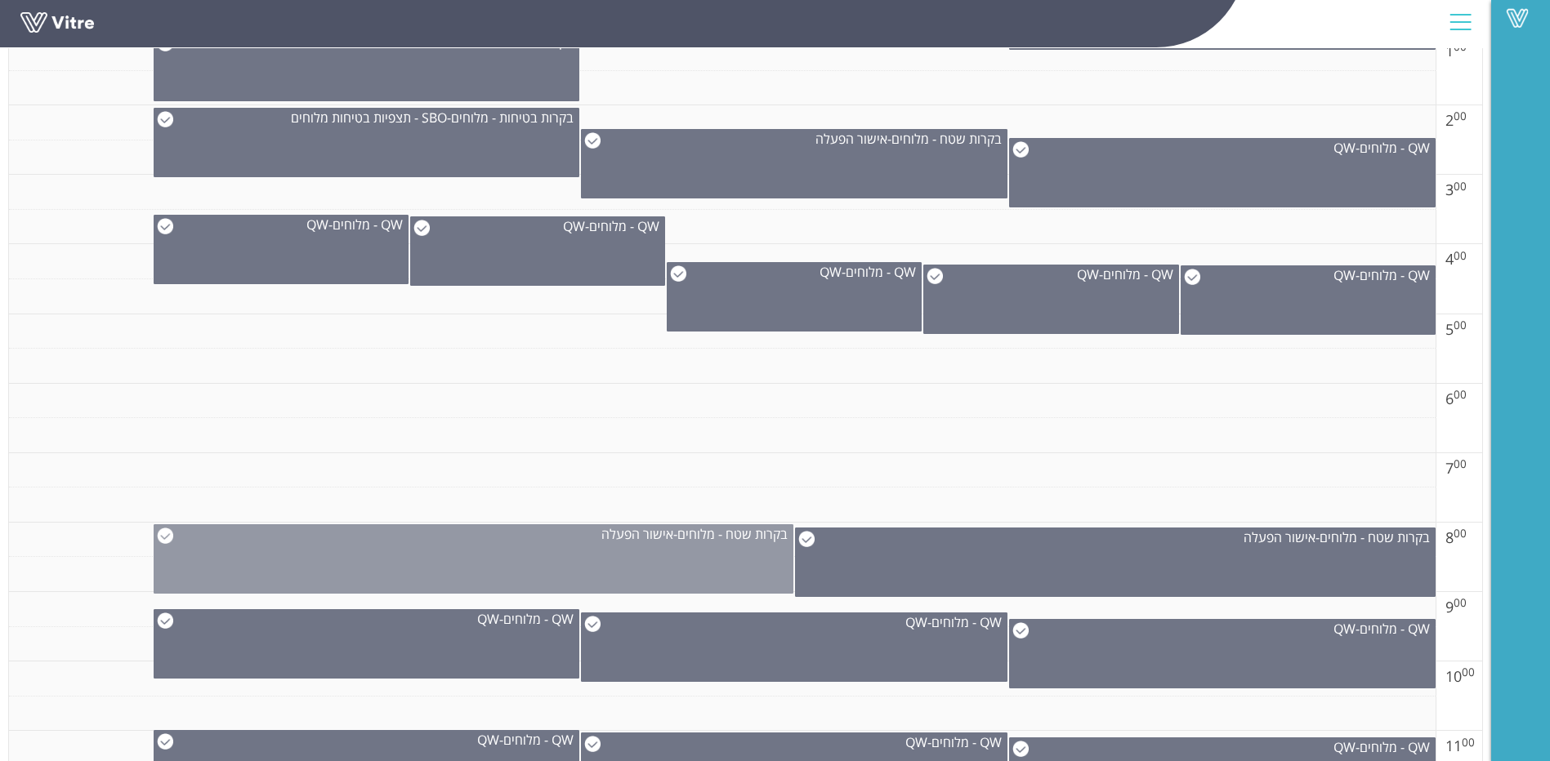
click at [167, 542] on img at bounding box center [165, 536] width 16 height 16
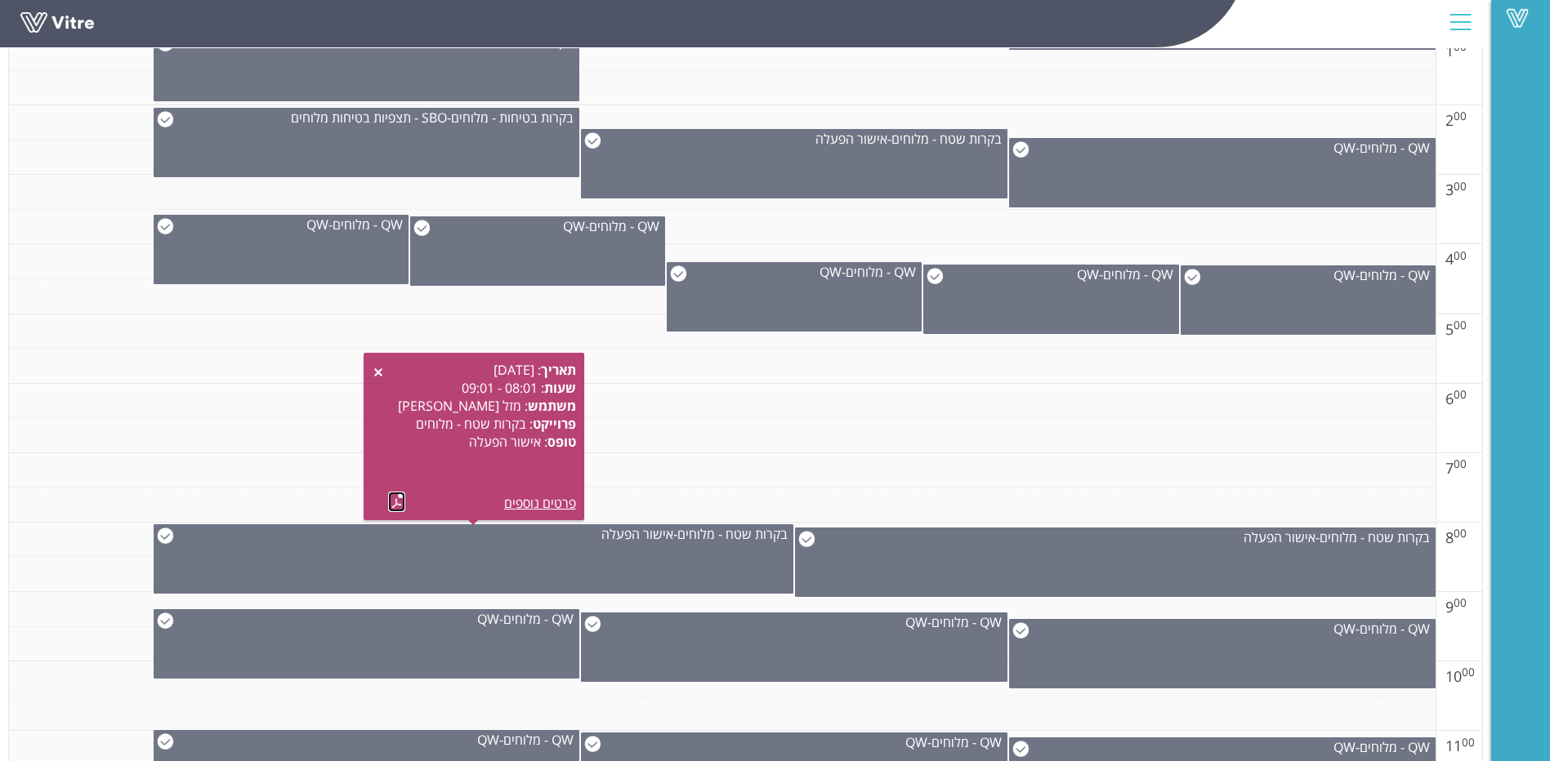
click at [401, 504] on link at bounding box center [396, 502] width 17 height 20
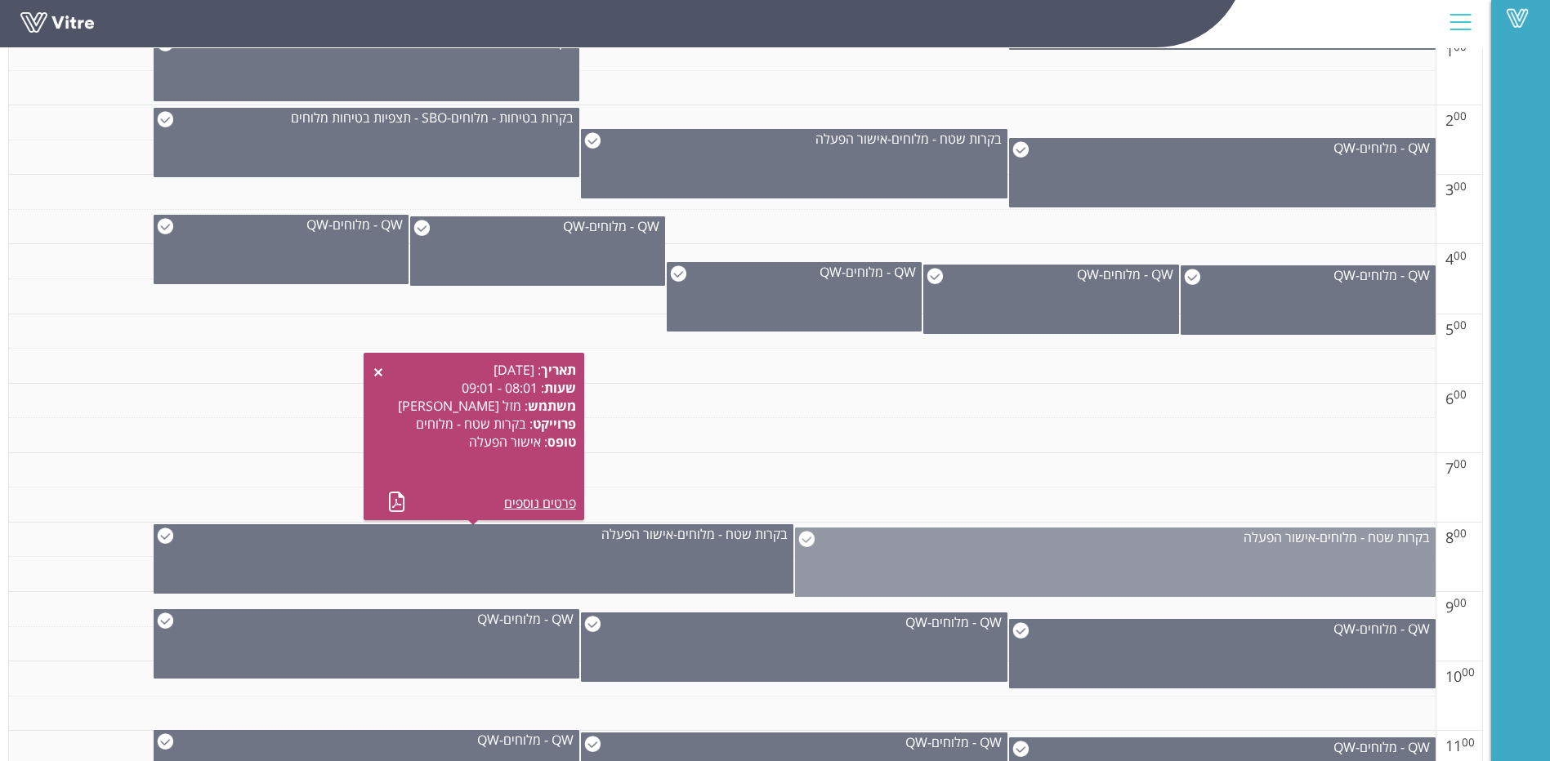
click at [810, 541] on img at bounding box center [806, 539] width 16 height 16
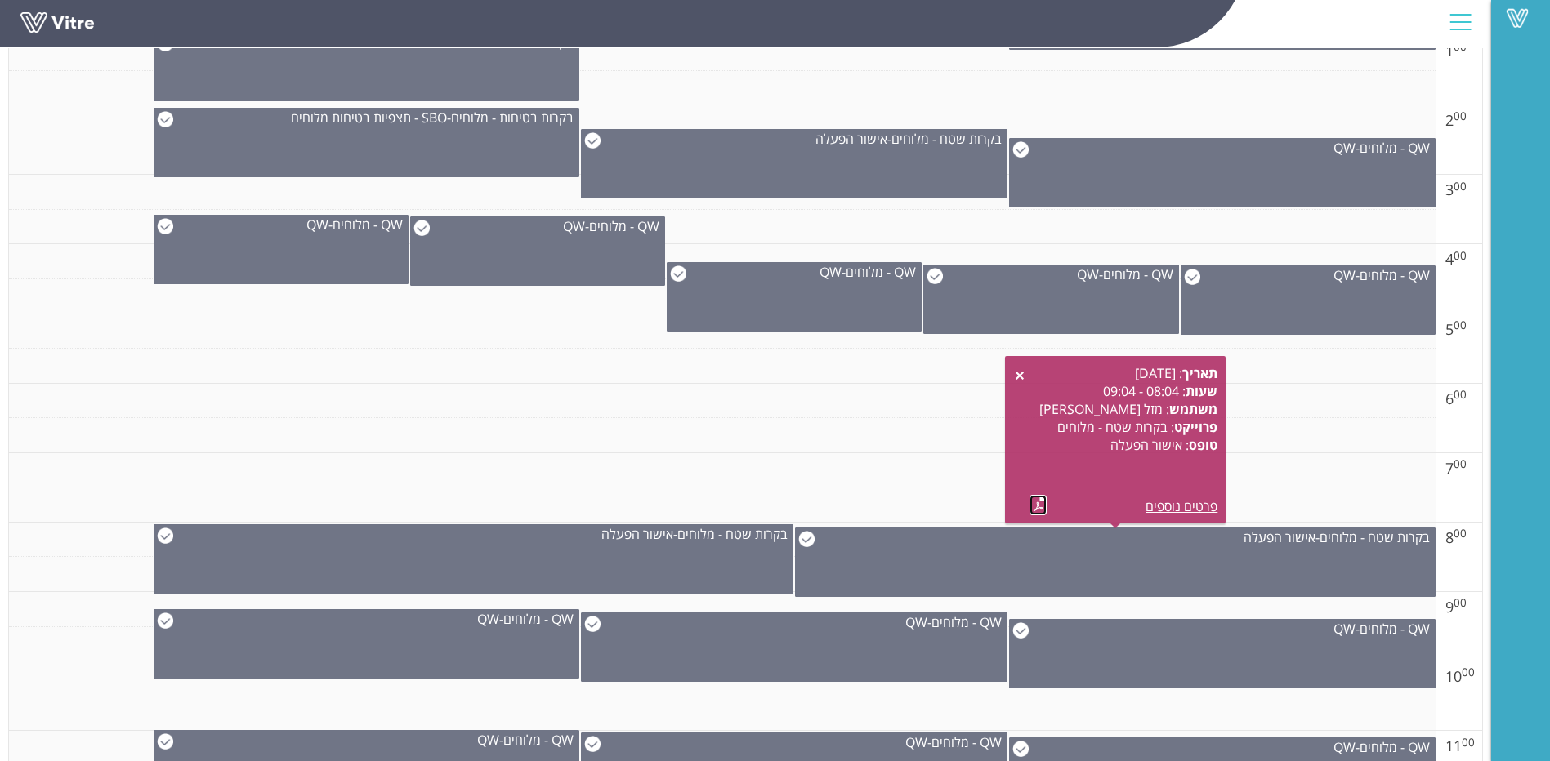
click at [1037, 512] on link at bounding box center [1037, 505] width 17 height 20
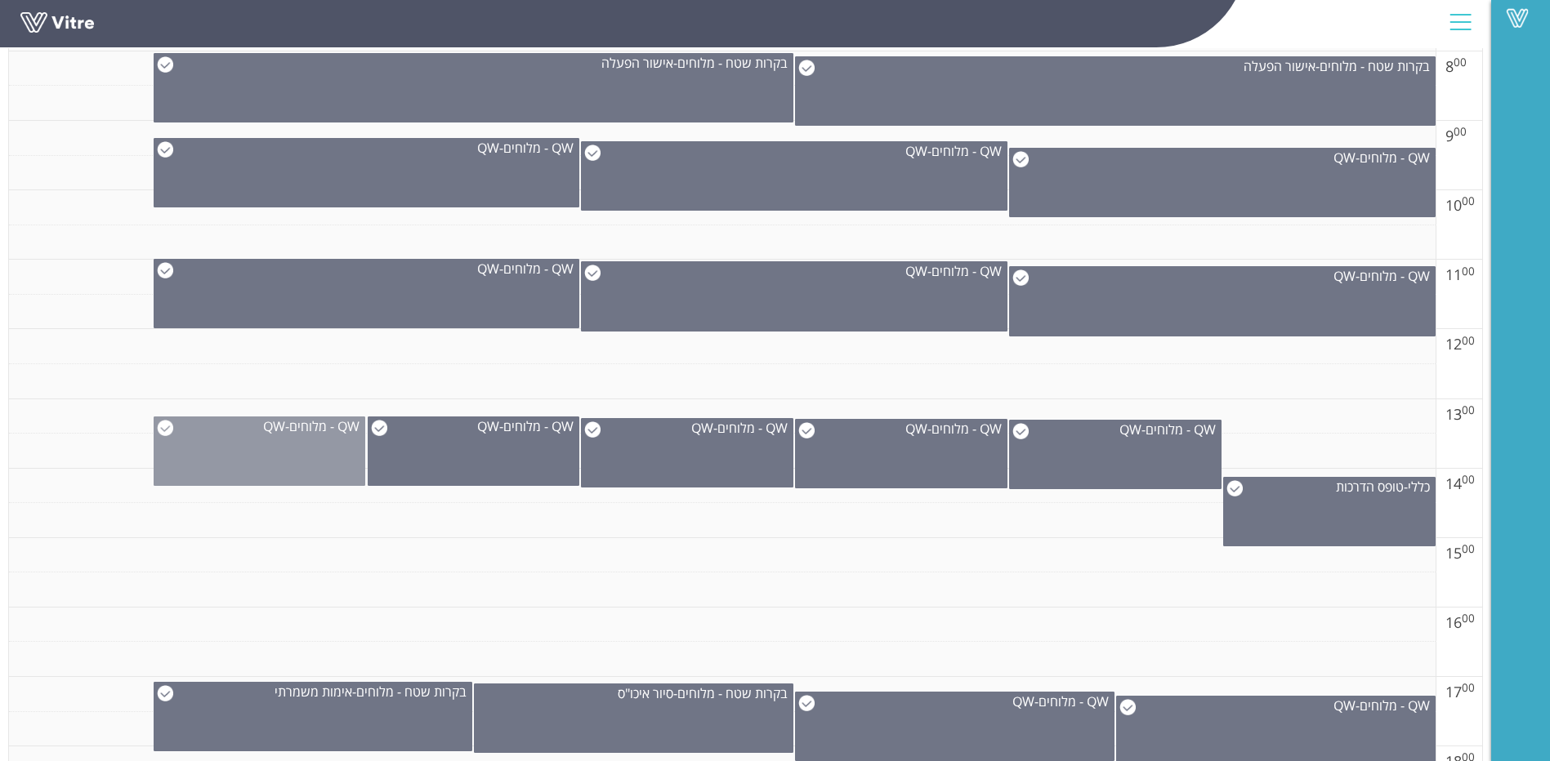
scroll to position [899, 0]
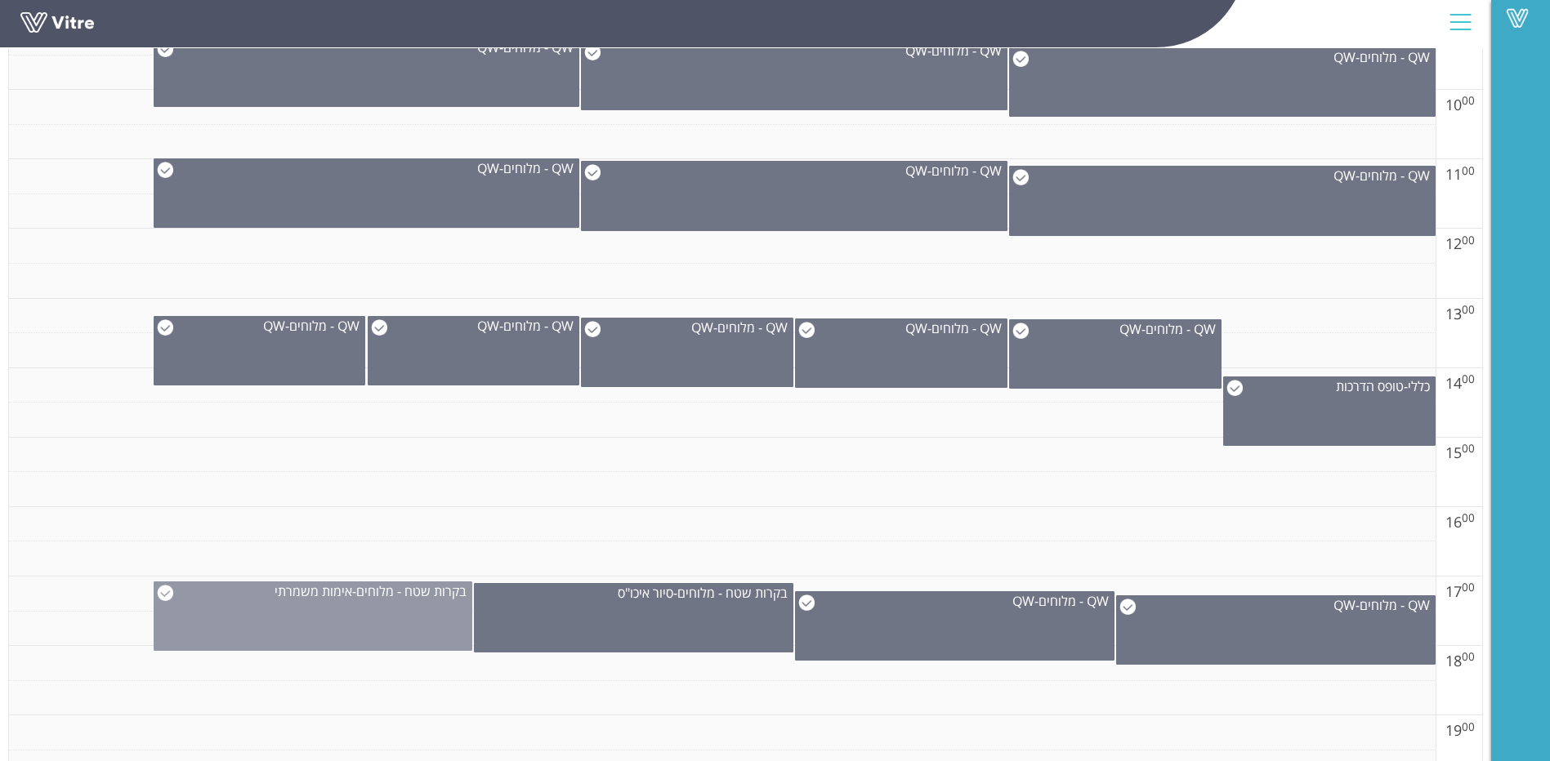
click at [169, 594] on img at bounding box center [165, 593] width 16 height 16
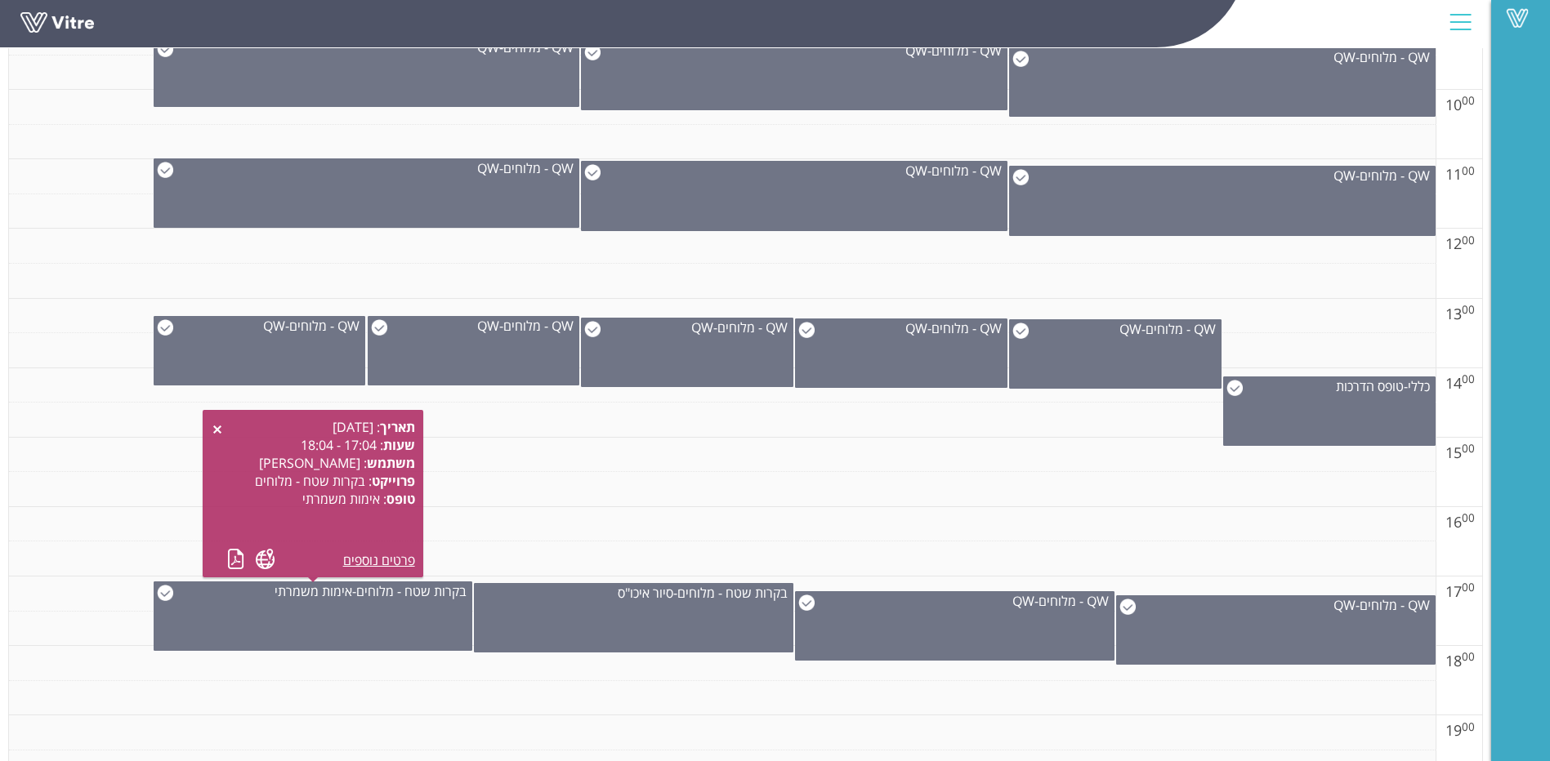
click at [420, 701] on td at bounding box center [722, 698] width 1426 height 35
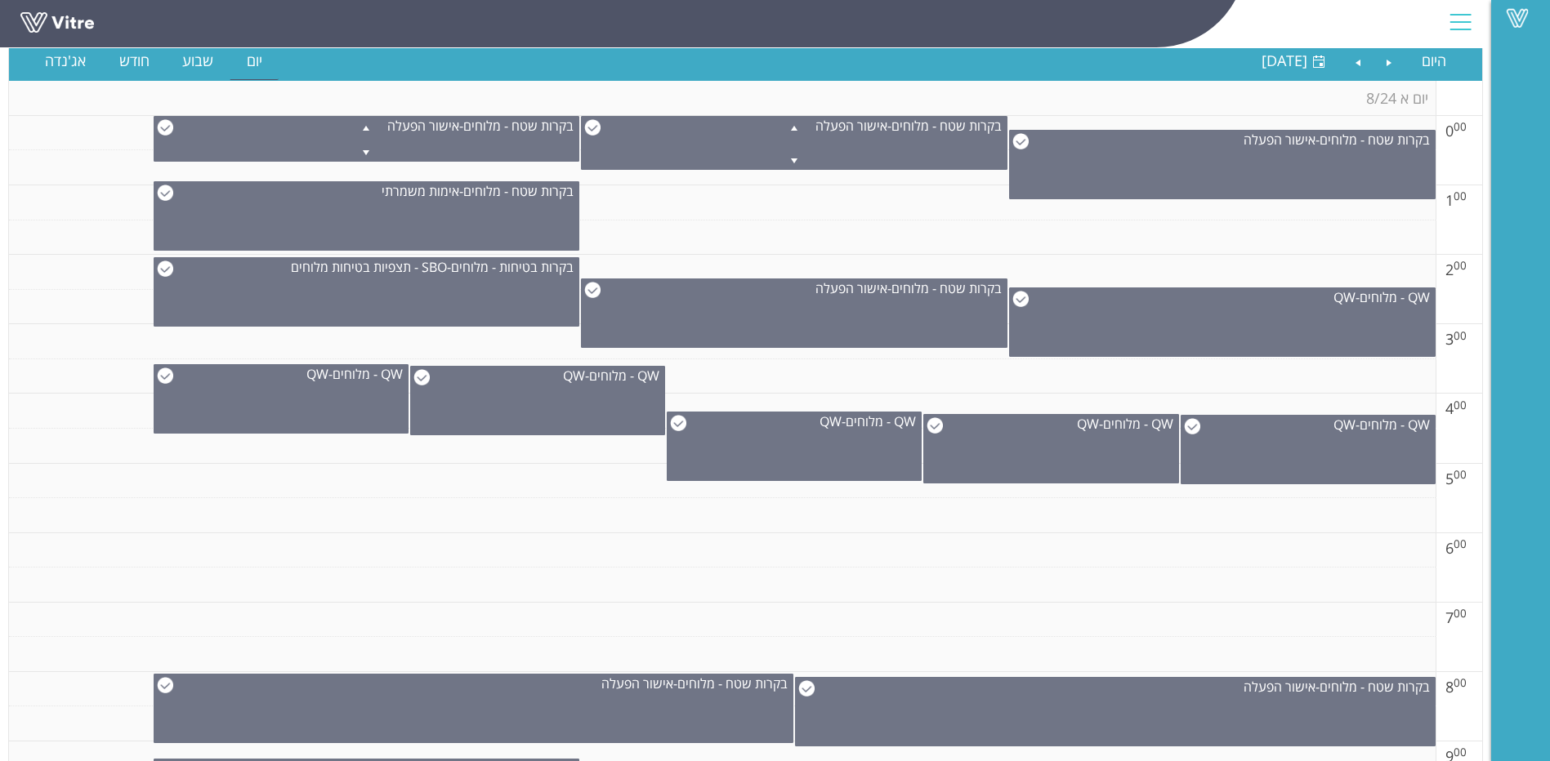
scroll to position [0, 0]
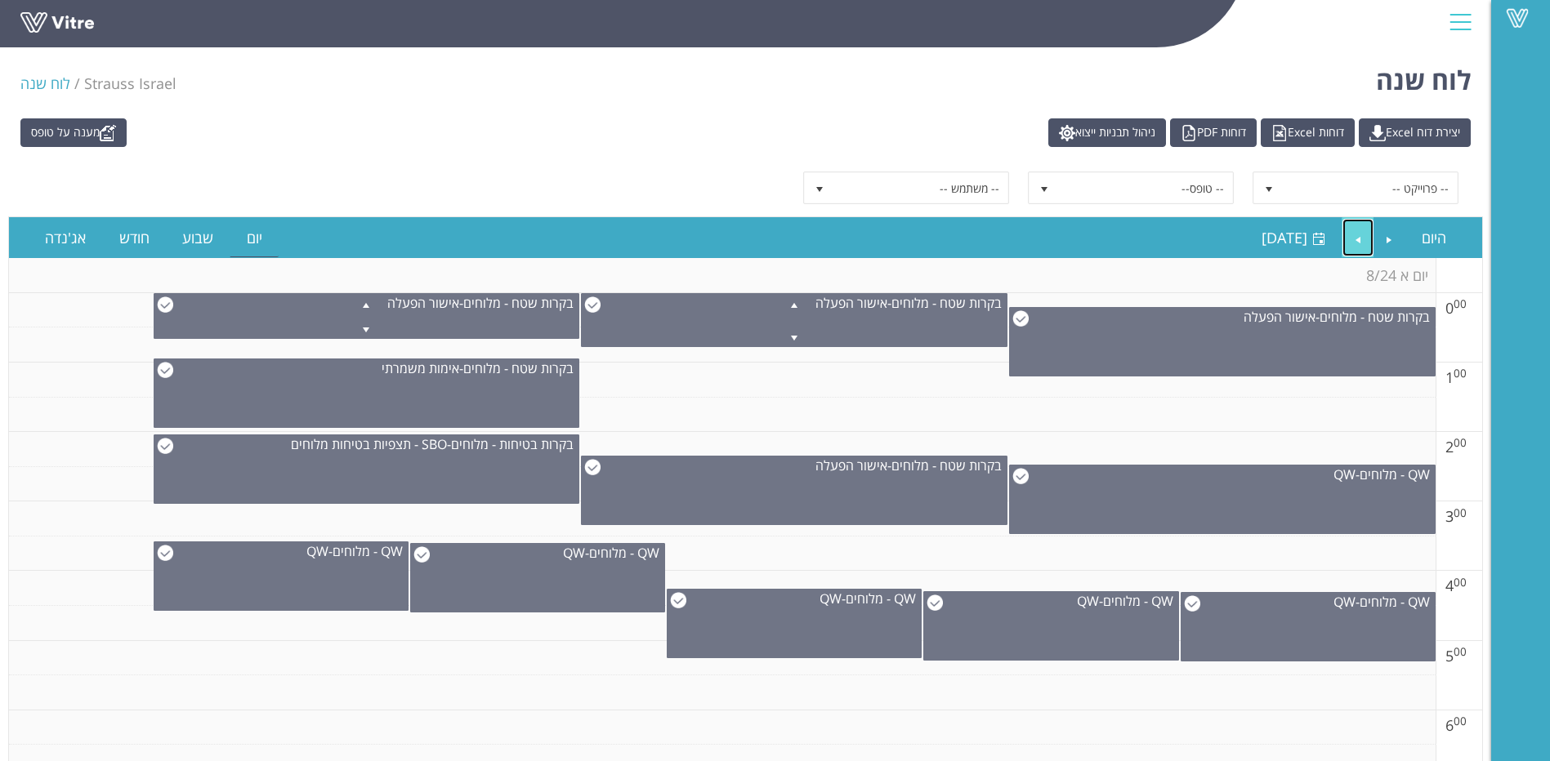
click at [1367, 239] on link "Next" at bounding box center [1357, 238] width 31 height 38
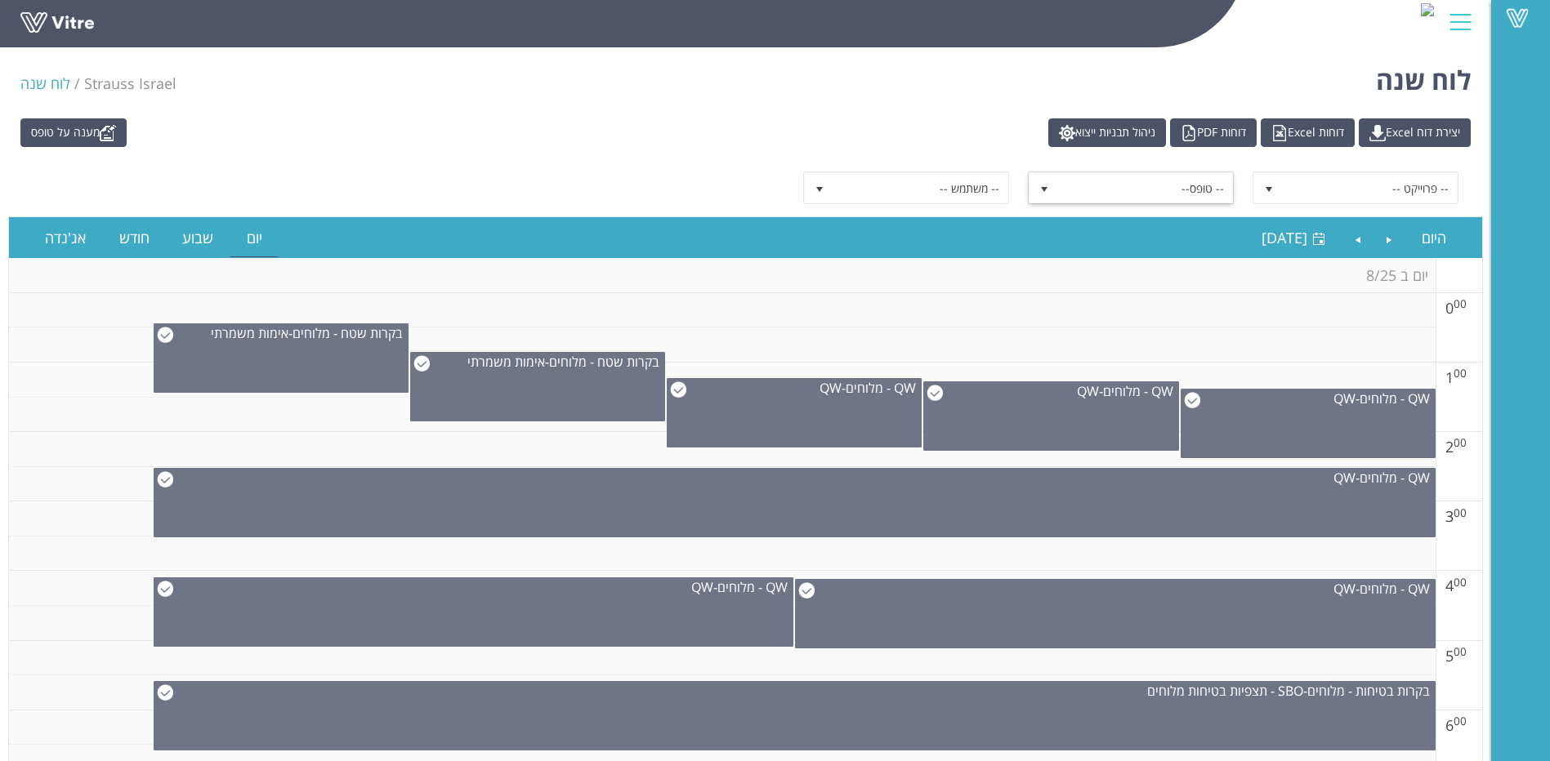
click at [1045, 193] on span "select" at bounding box center [1043, 189] width 13 height 13
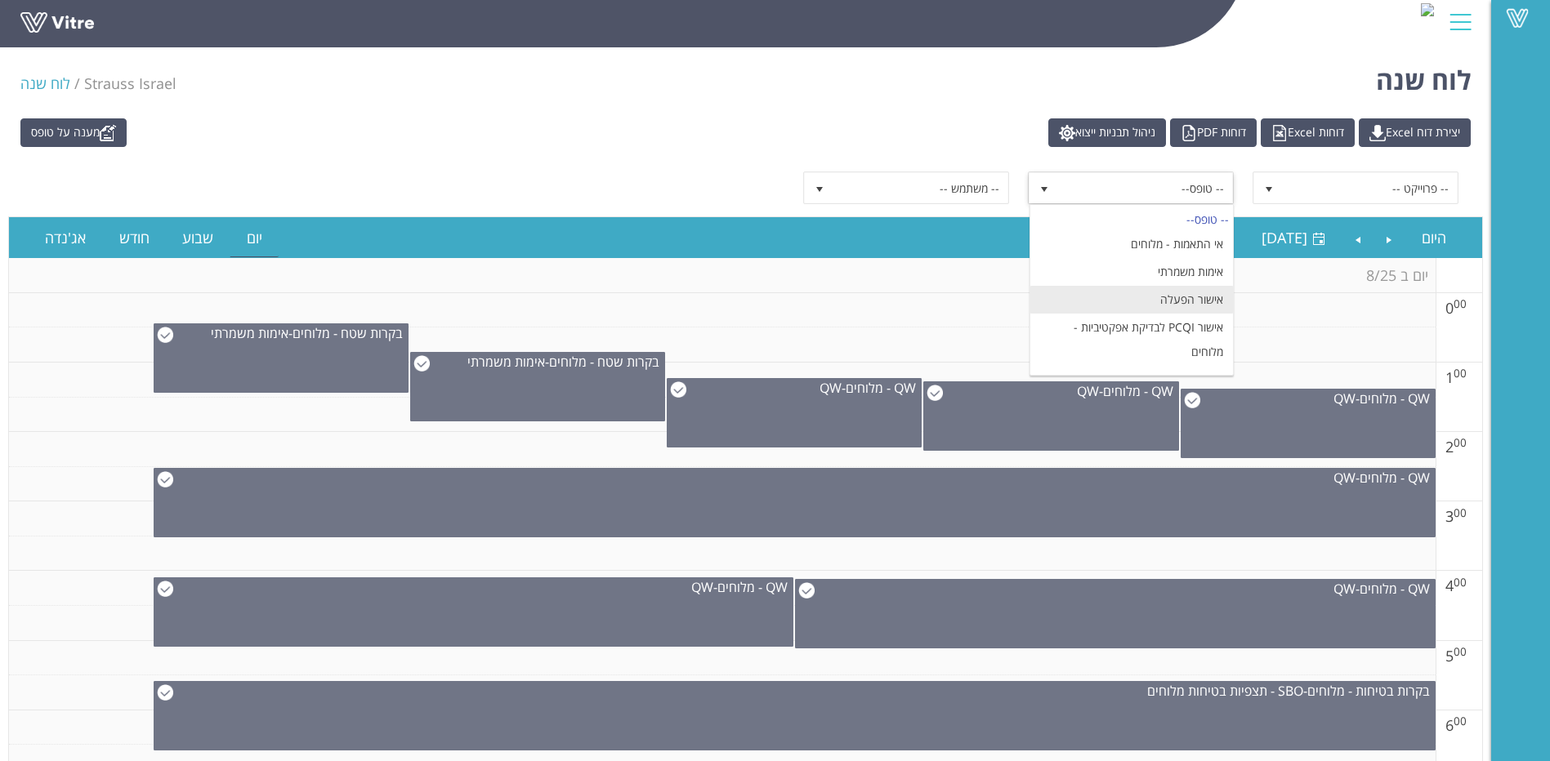
click at [1159, 301] on li "אישור הפעלה" at bounding box center [1131, 300] width 203 height 28
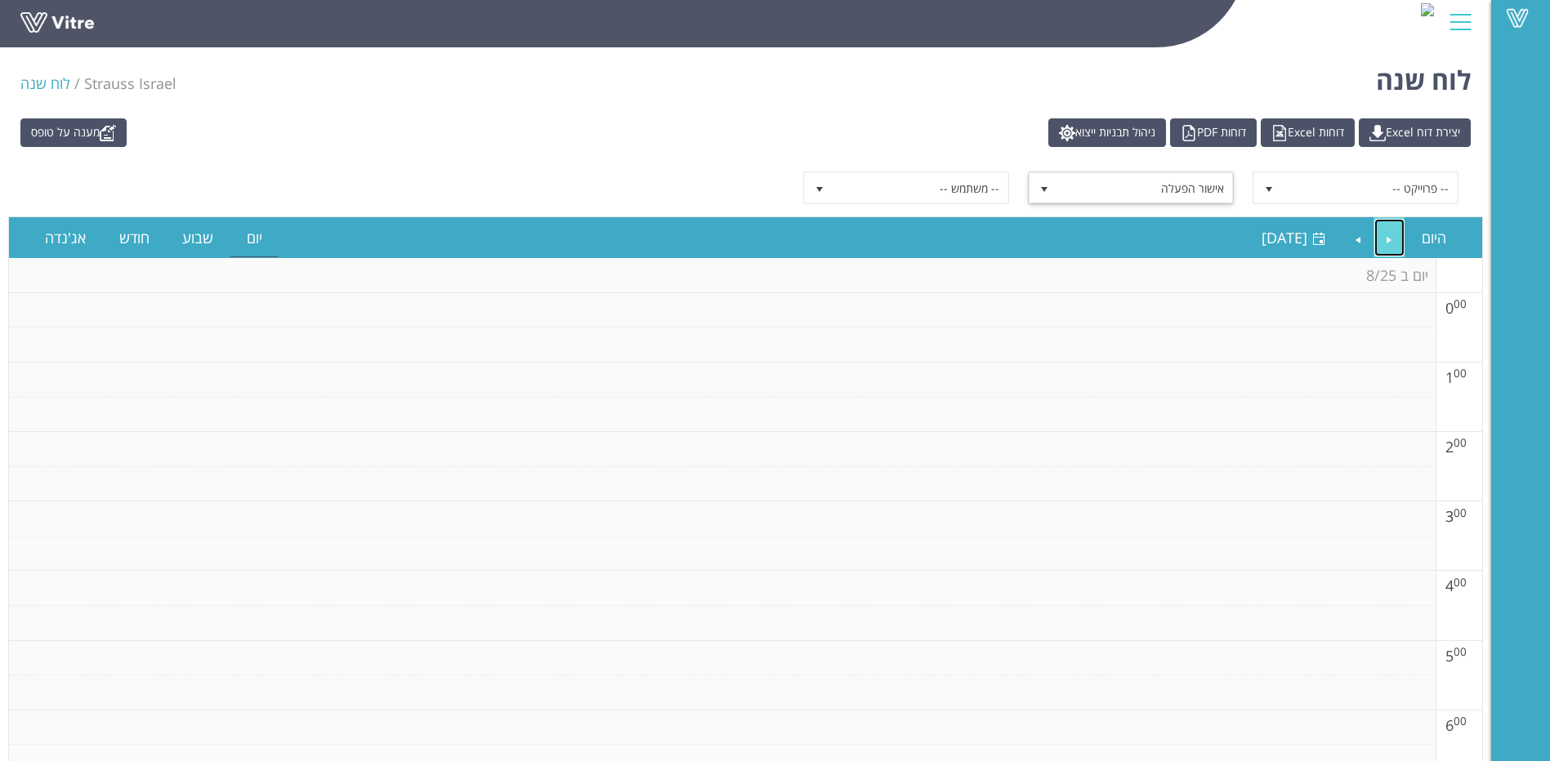
click at [1392, 237] on link "Previous" at bounding box center [1389, 238] width 31 height 38
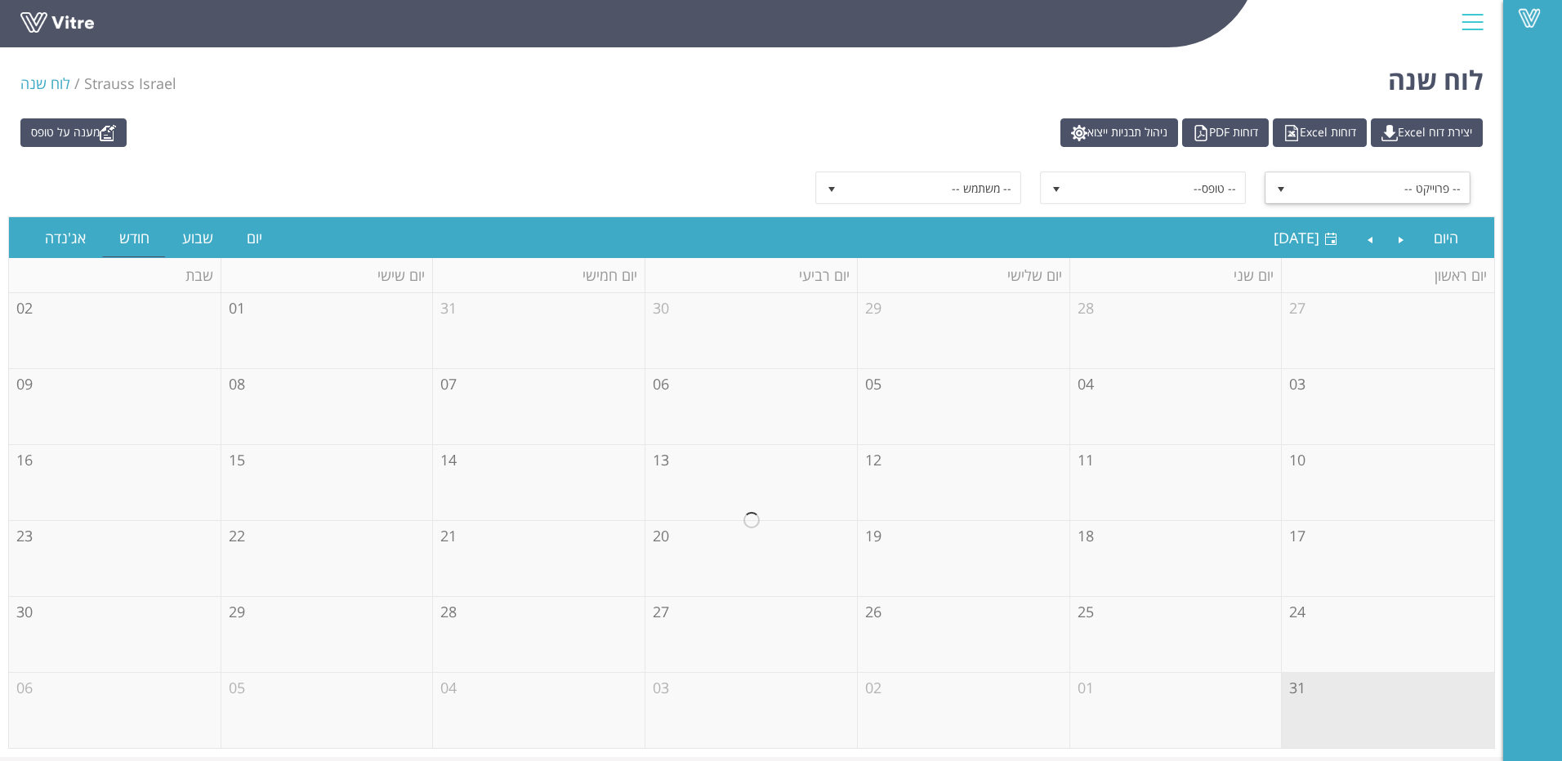
click at [1280, 191] on span "select" at bounding box center [1280, 189] width 13 height 13
click at [1061, 194] on span "select" at bounding box center [1056, 189] width 13 height 13
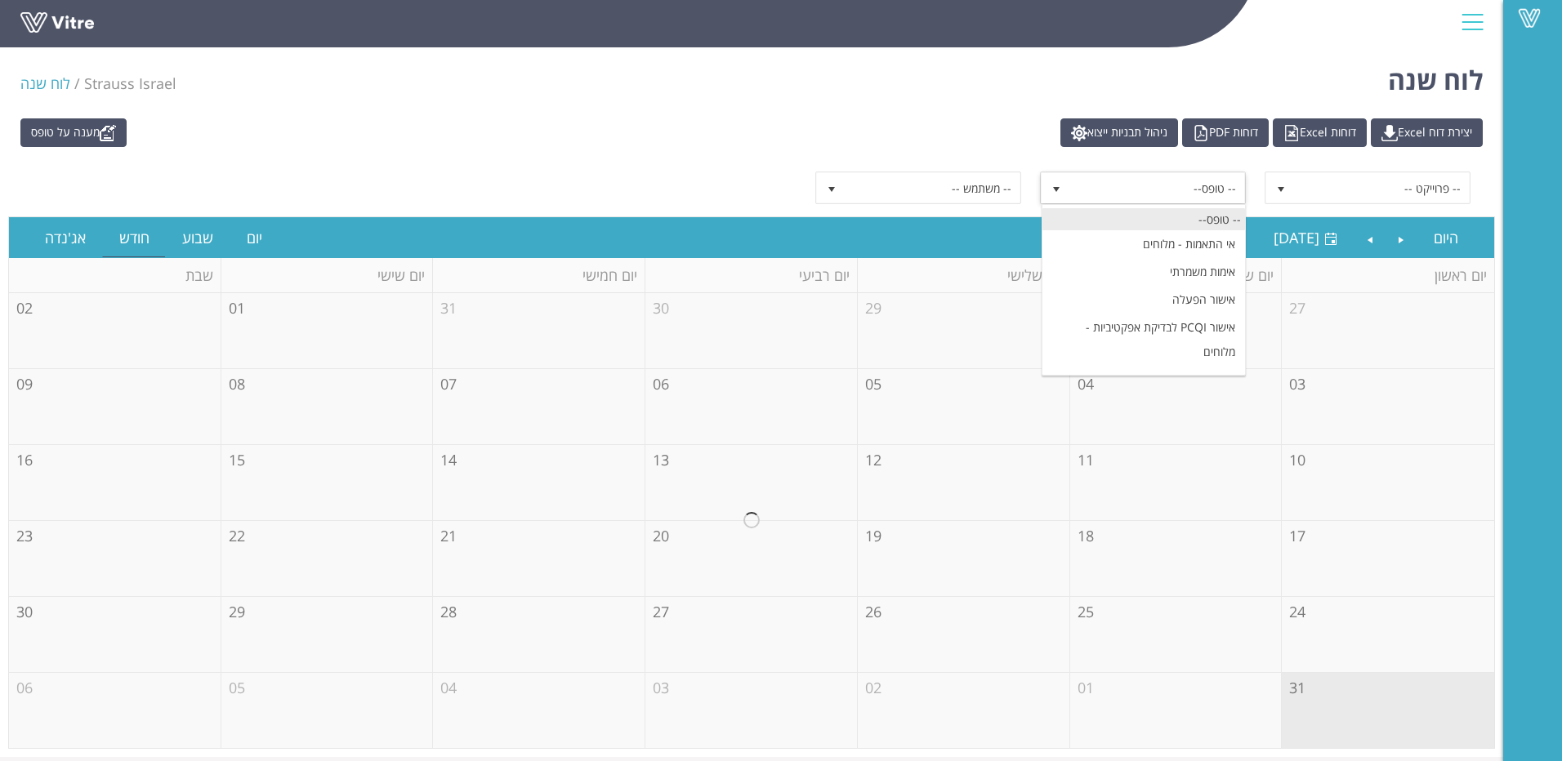
click at [1100, 211] on div "-- טופס--" at bounding box center [1143, 219] width 203 height 22
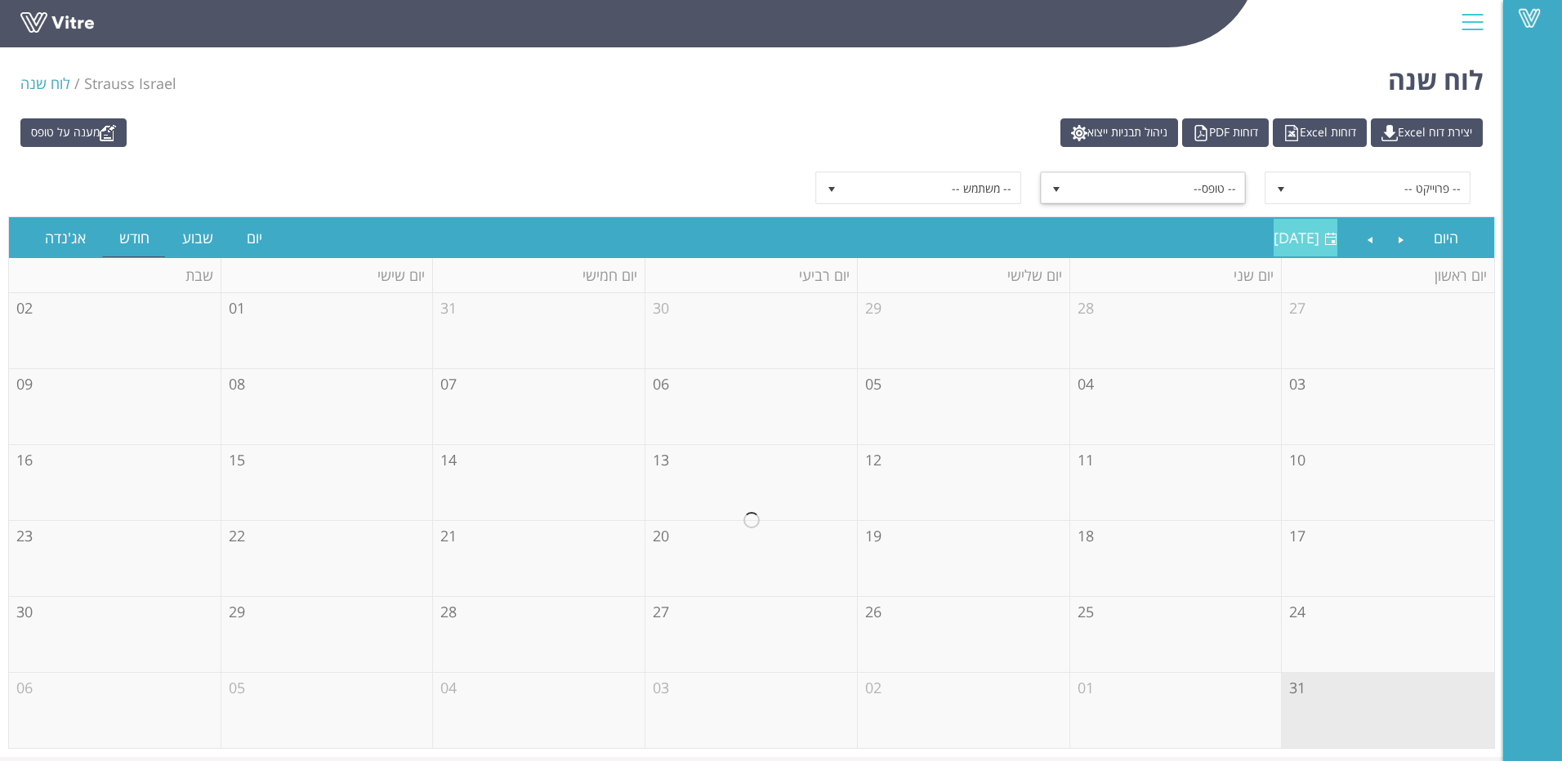
click at [1294, 234] on span "אוגוסט 2025" at bounding box center [1297, 238] width 46 height 20
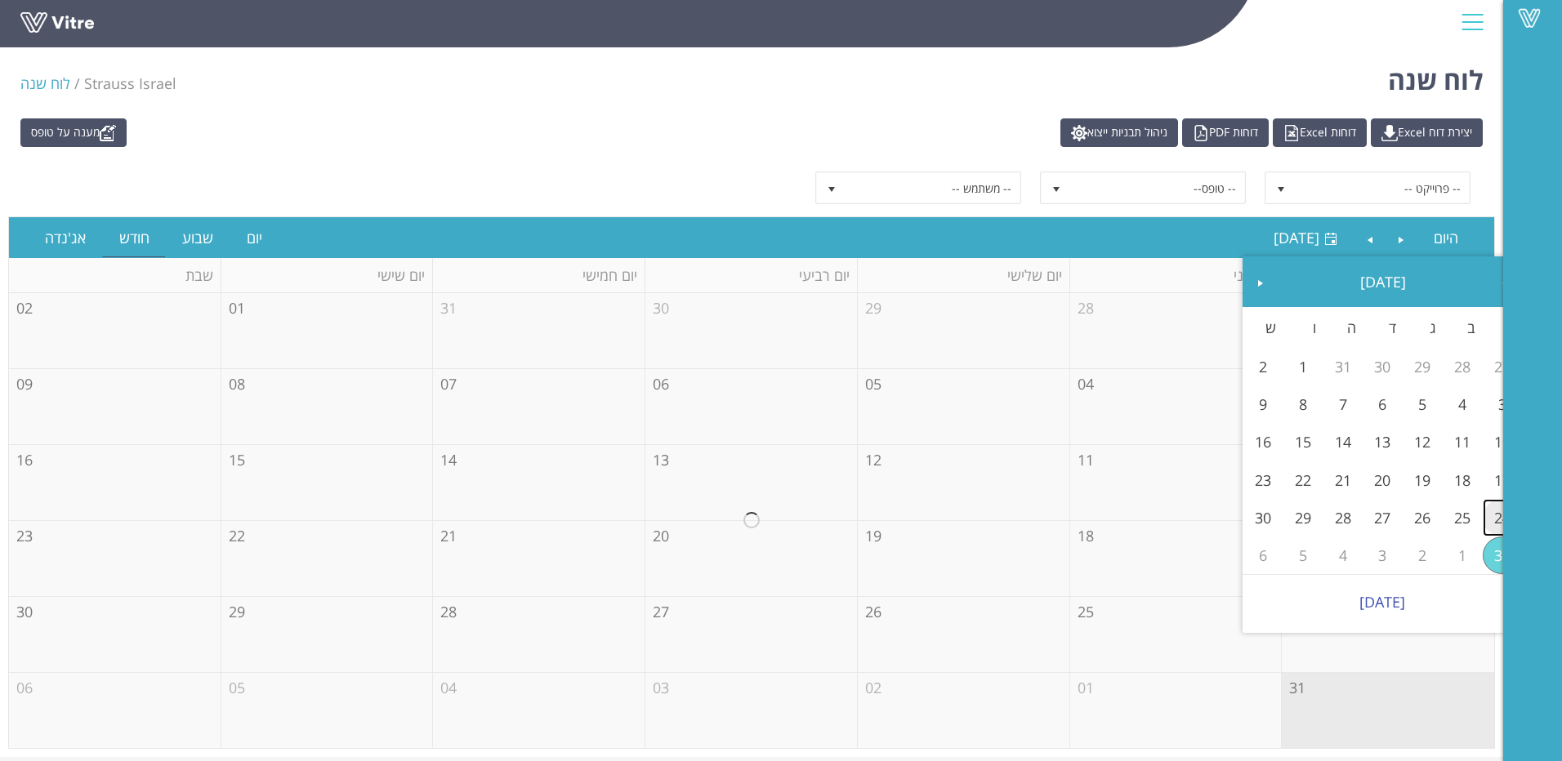
click at [1492, 515] on link "24" at bounding box center [1503, 518] width 40 height 38
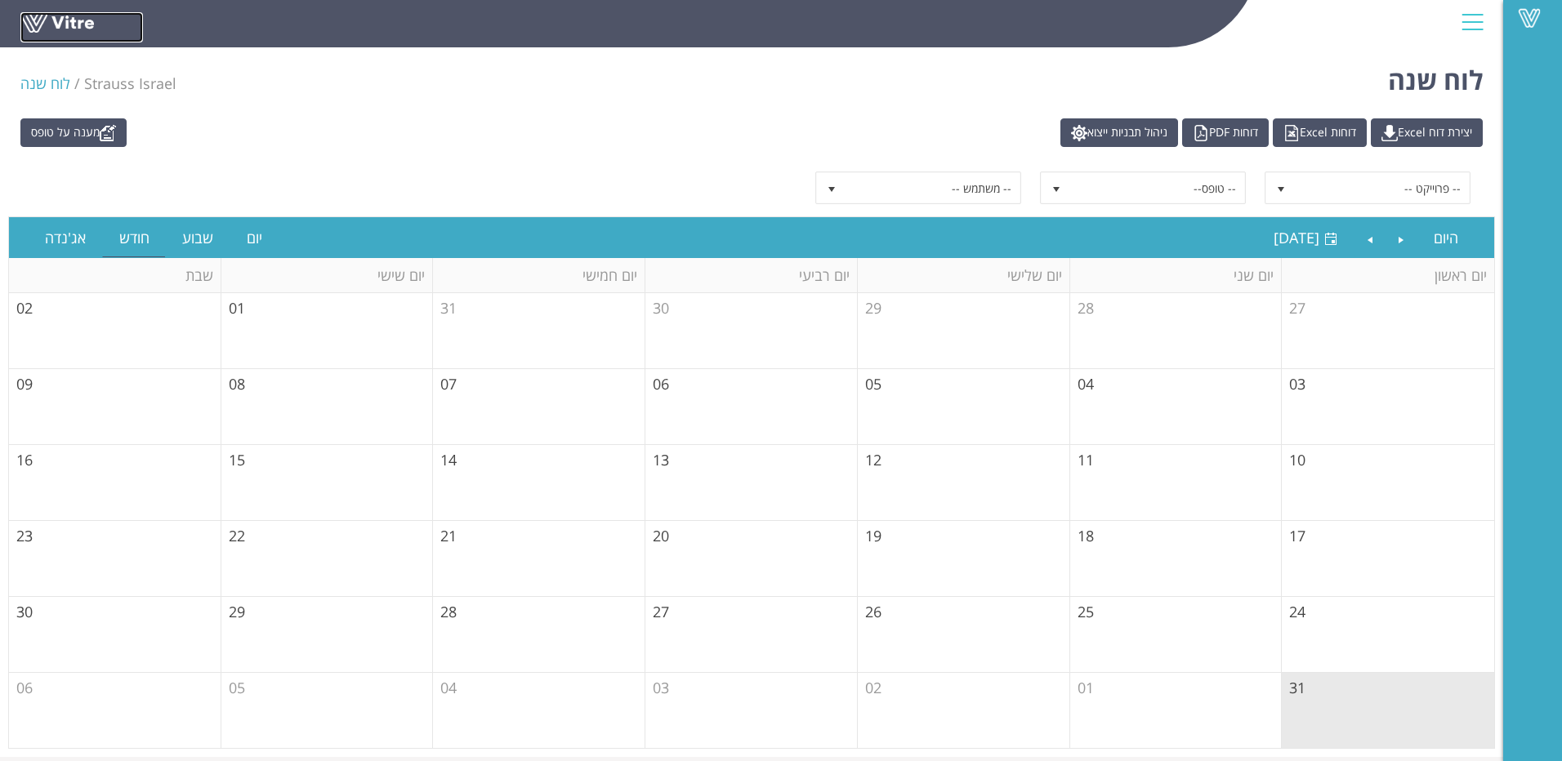
click at [63, 25] on link at bounding box center [81, 27] width 123 height 30
click at [1308, 231] on span "אוגוסט 2025" at bounding box center [1281, 238] width 75 height 20
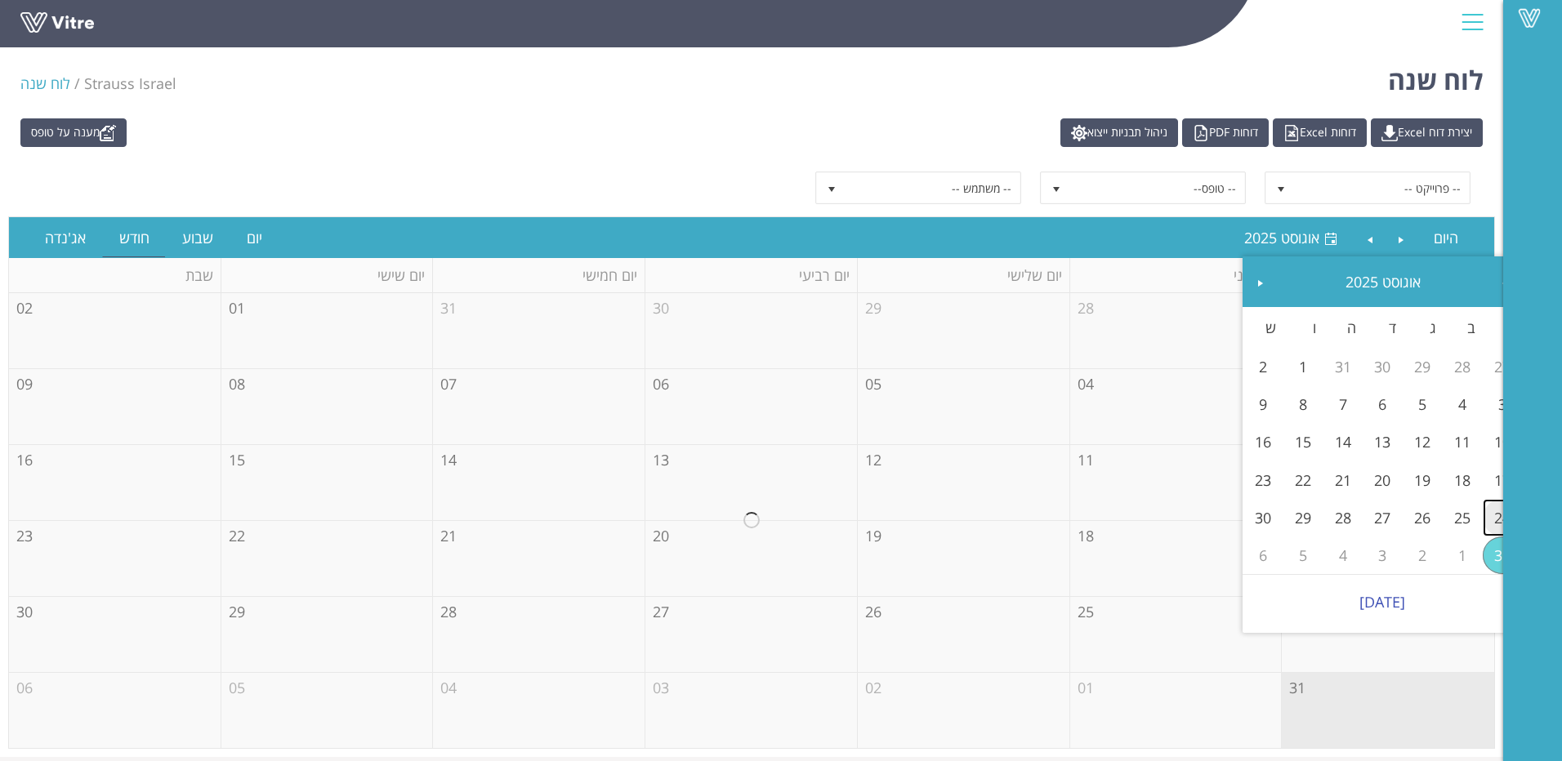
click at [1494, 524] on link "24" at bounding box center [1503, 518] width 40 height 38
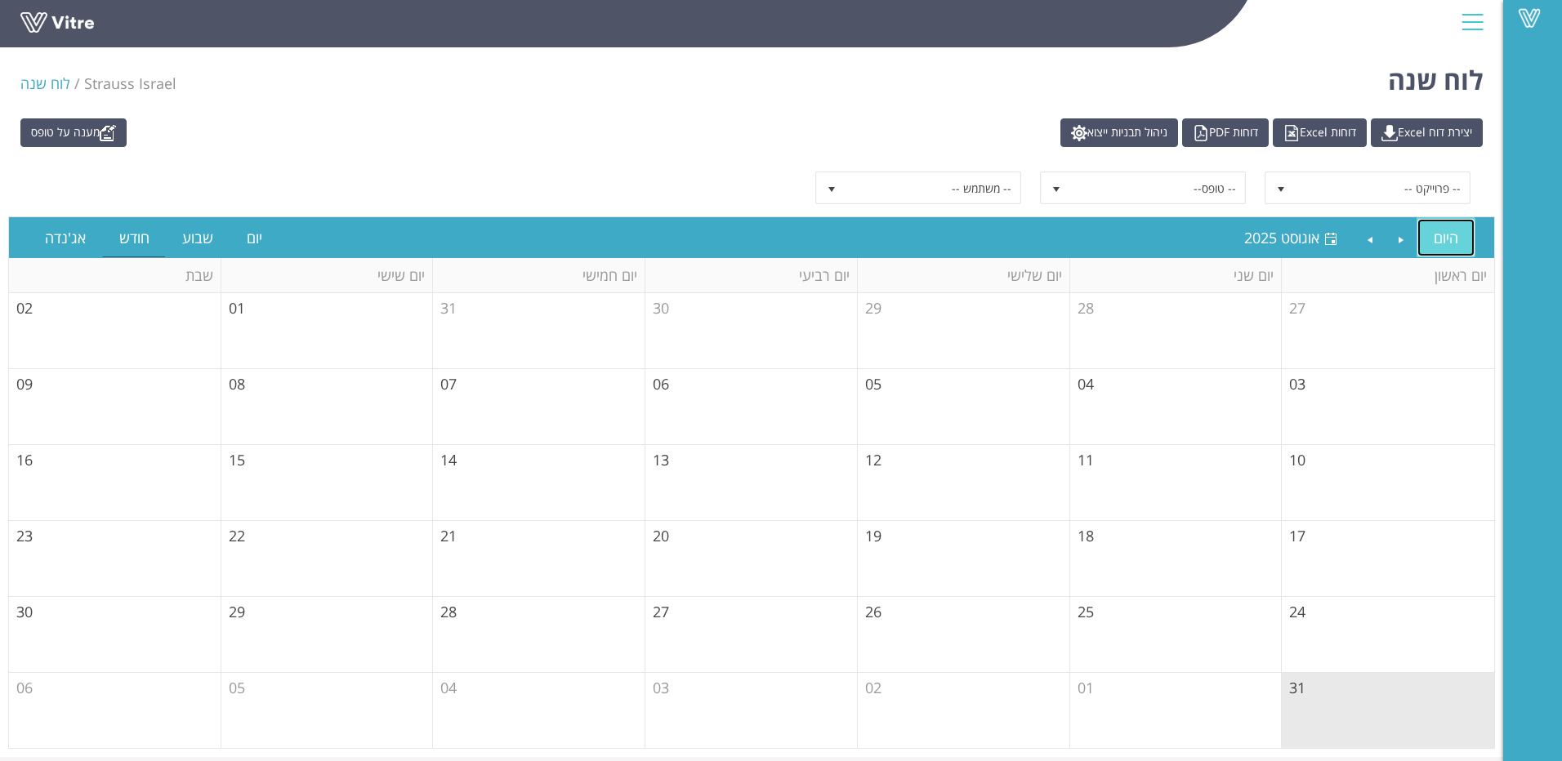
click at [1440, 234] on link "היום" at bounding box center [1445, 238] width 57 height 38
click at [265, 239] on link "יום" at bounding box center [254, 238] width 48 height 38
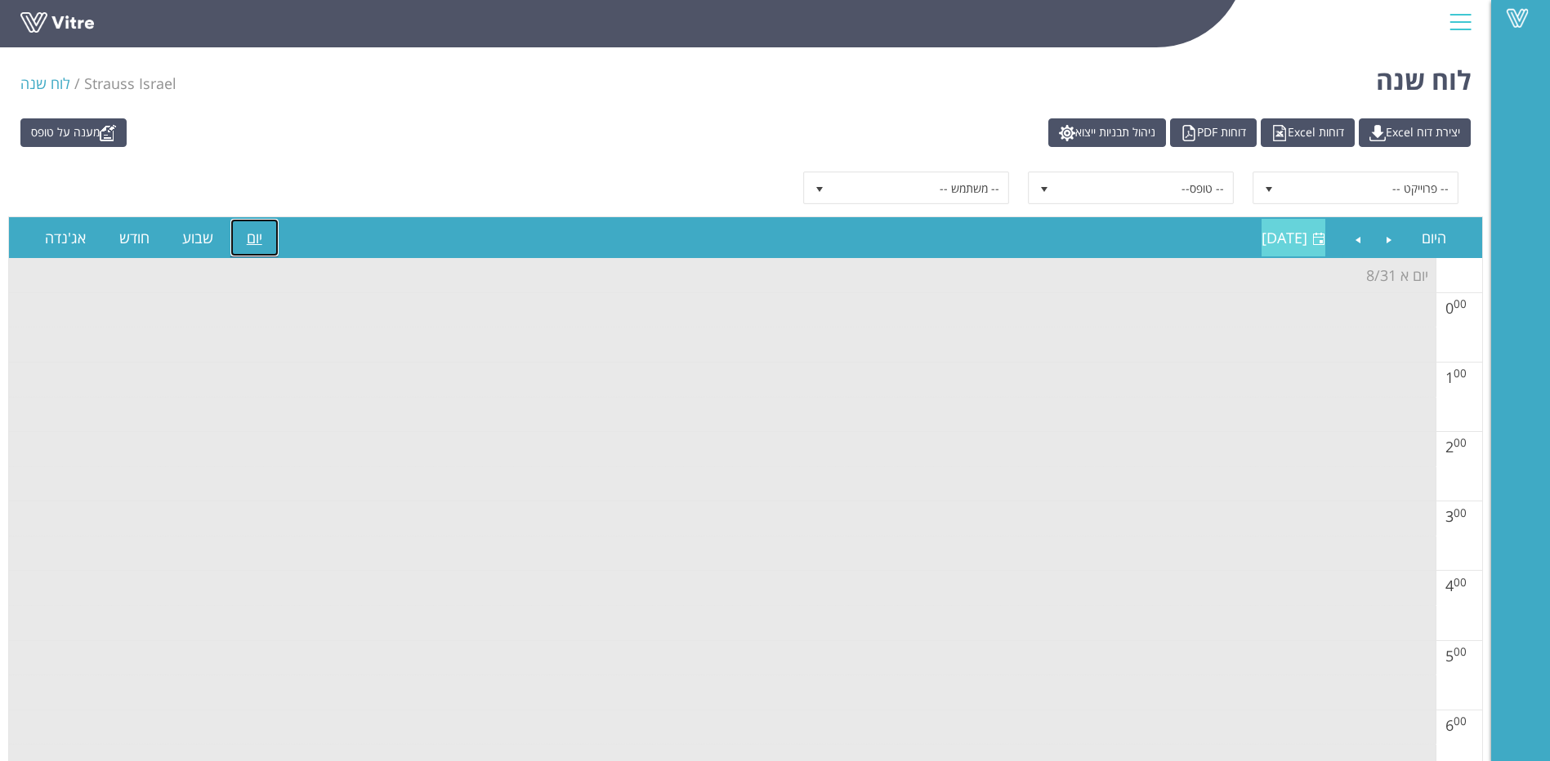
click at [1290, 245] on span "[DATE]" at bounding box center [1284, 238] width 46 height 20
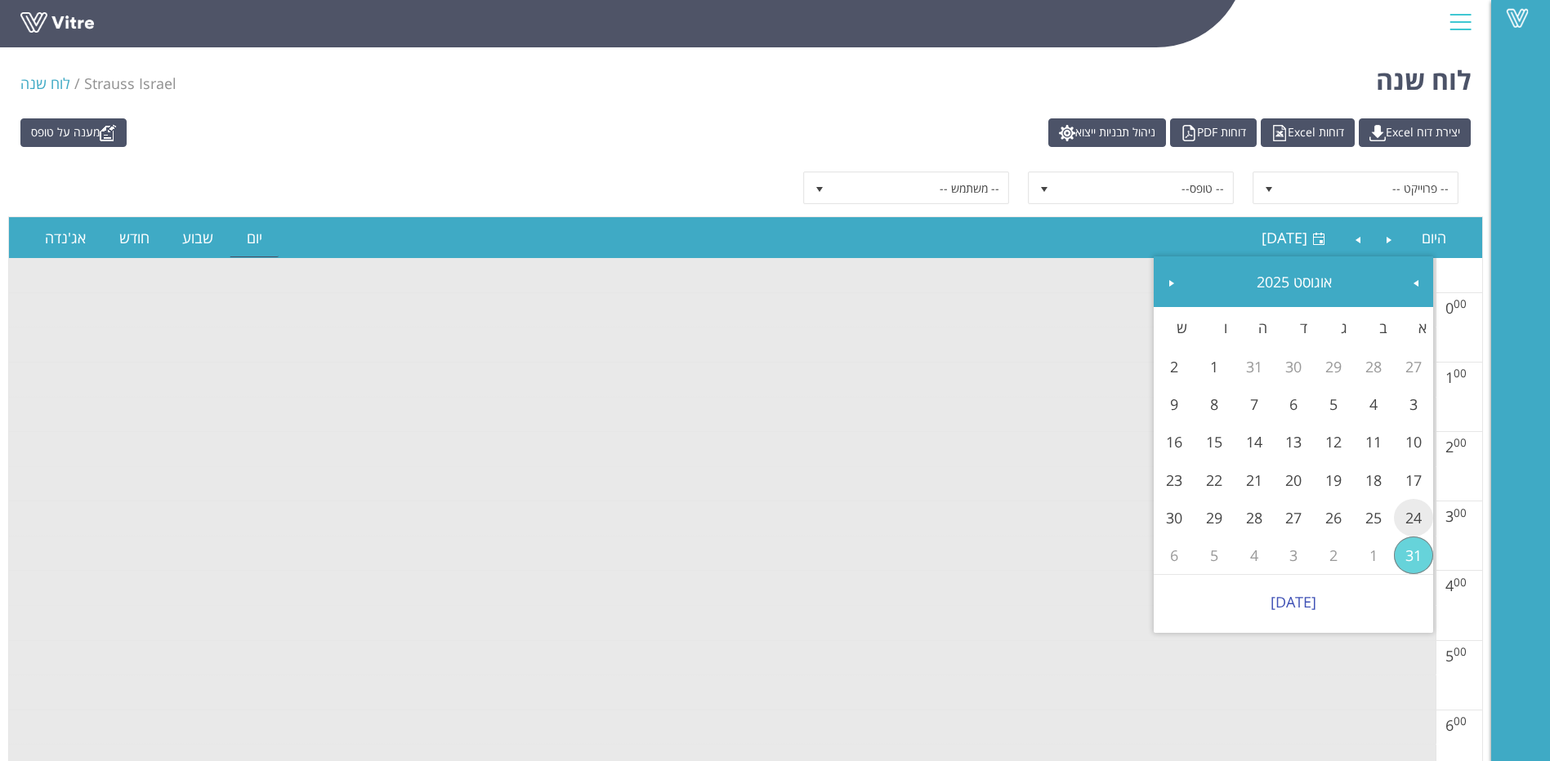
click at [1407, 515] on link "24" at bounding box center [1414, 518] width 40 height 38
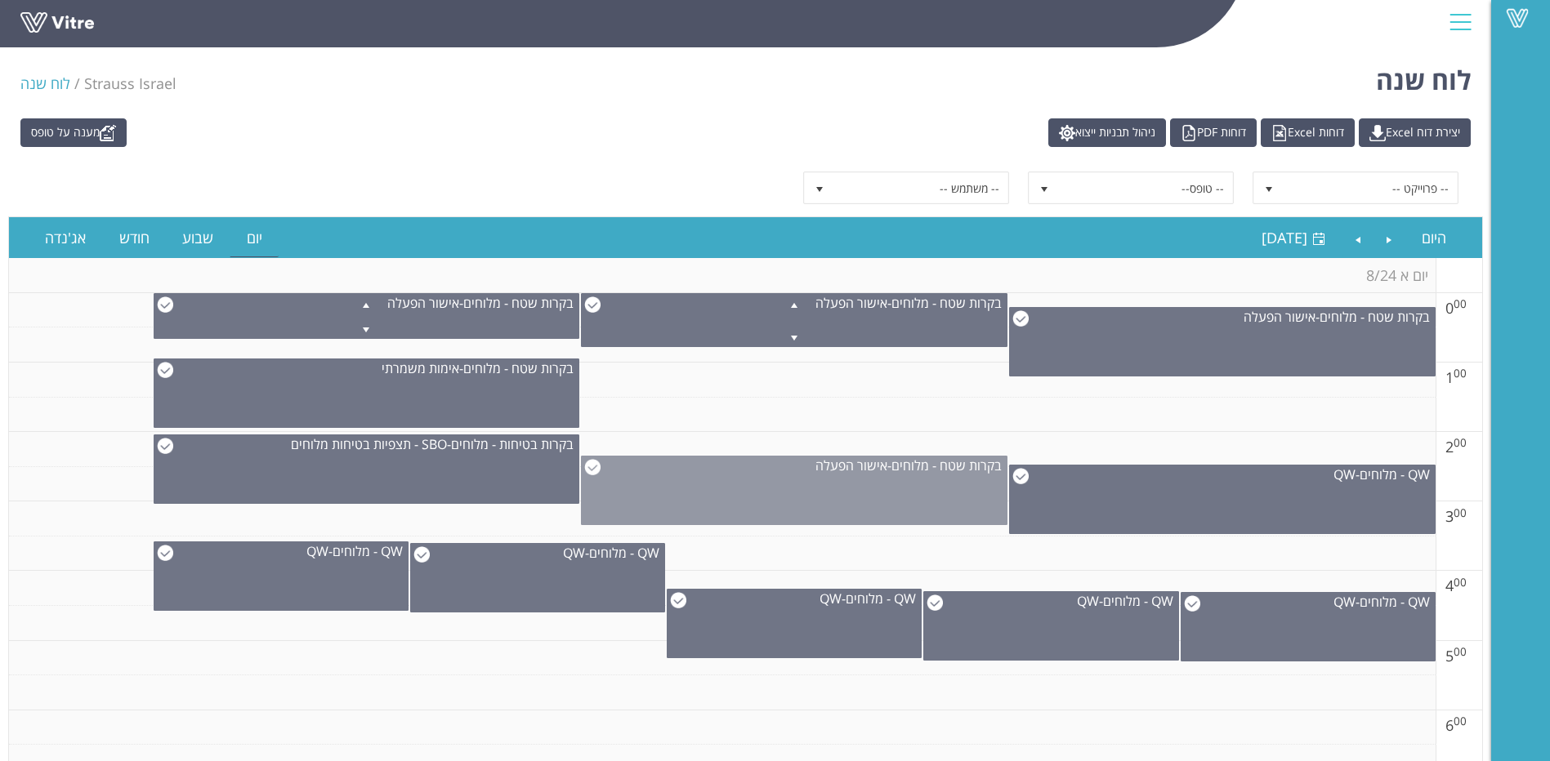
click at [592, 474] on img at bounding box center [592, 467] width 16 height 16
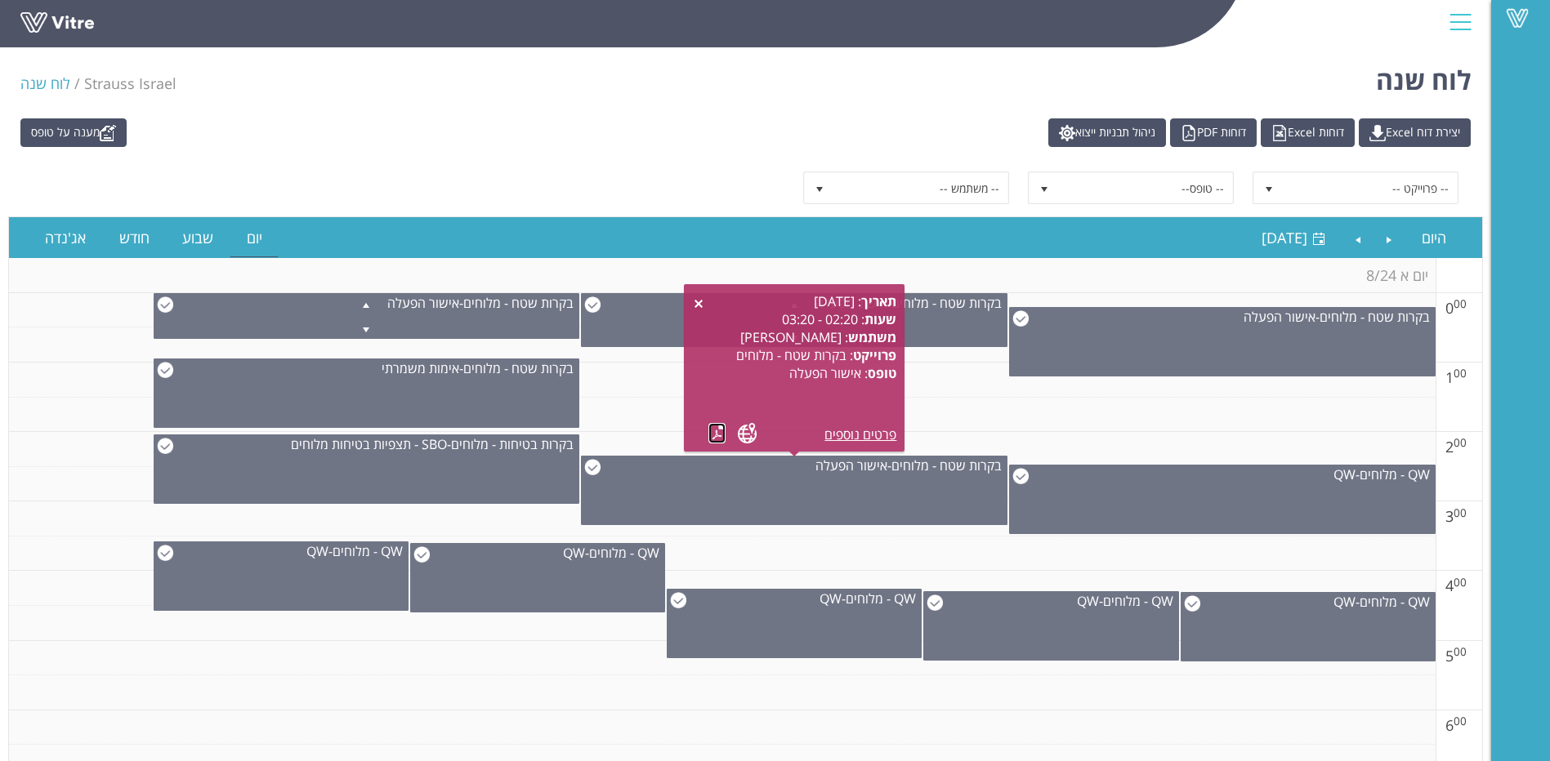
click at [718, 434] on link at bounding box center [716, 433] width 17 height 20
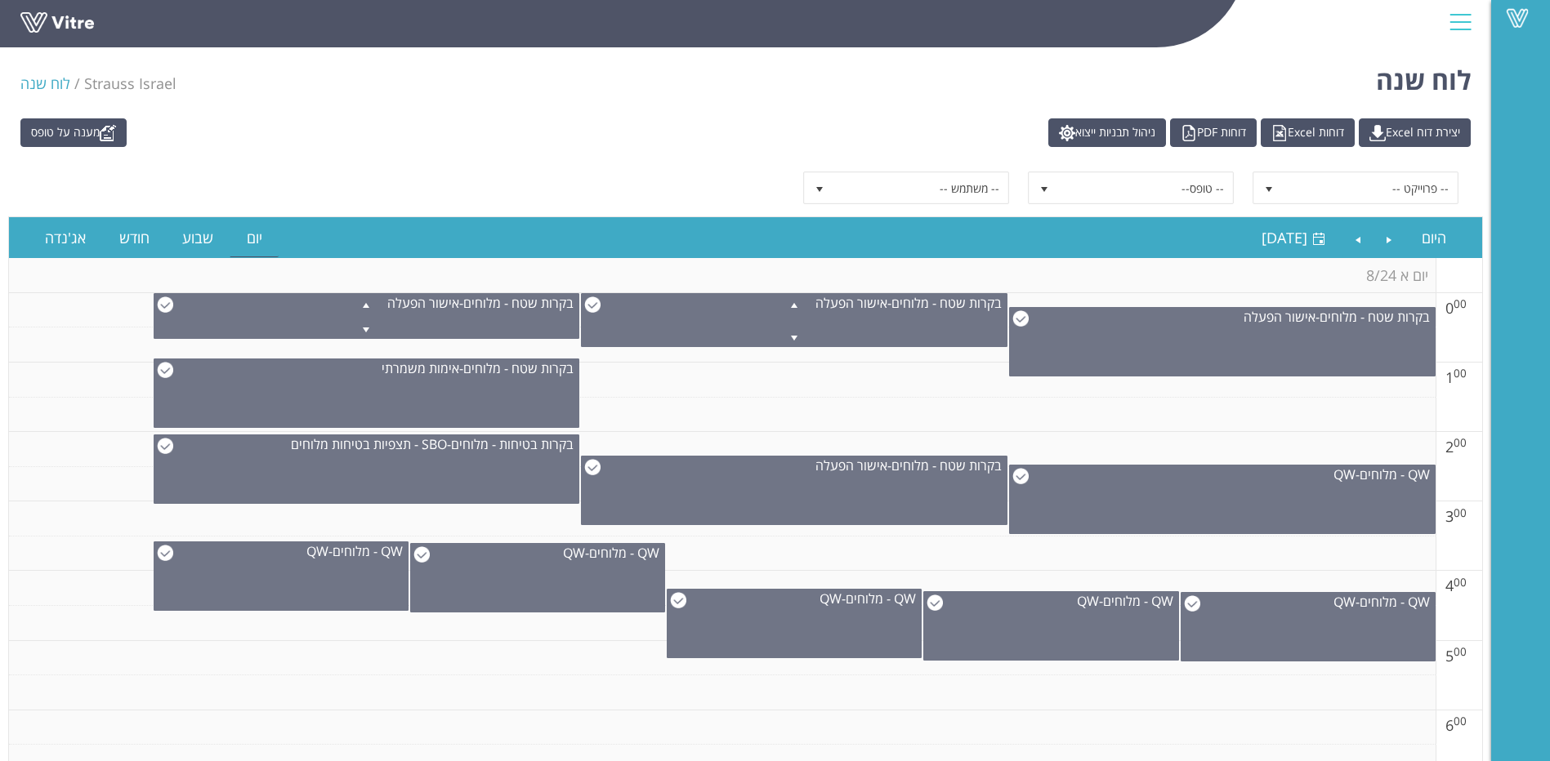
click at [341, 524] on td at bounding box center [722, 519] width 1426 height 35
click at [1361, 248] on link "Next" at bounding box center [1357, 238] width 31 height 38
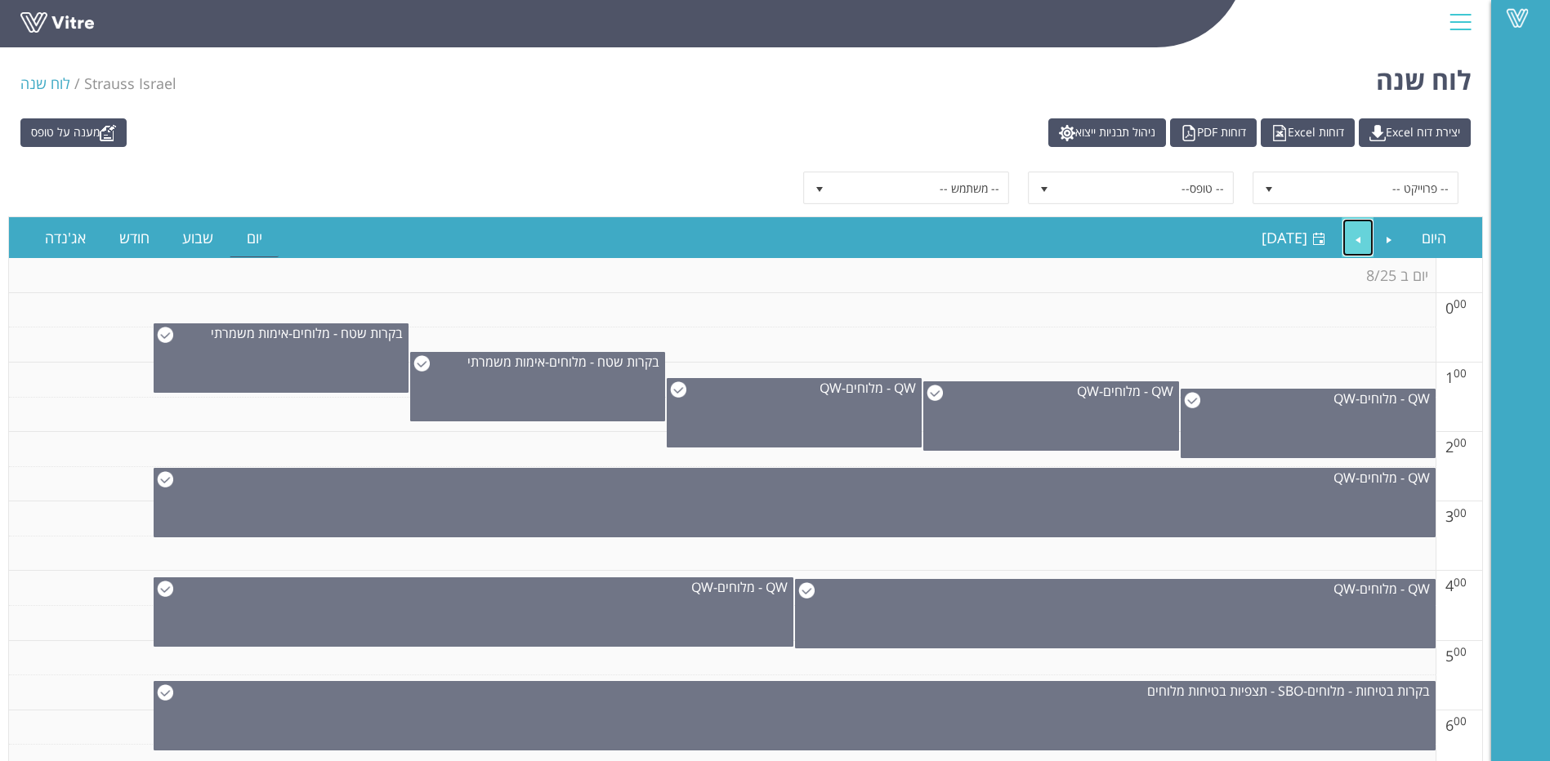
click at [1354, 241] on link "Next" at bounding box center [1357, 238] width 31 height 38
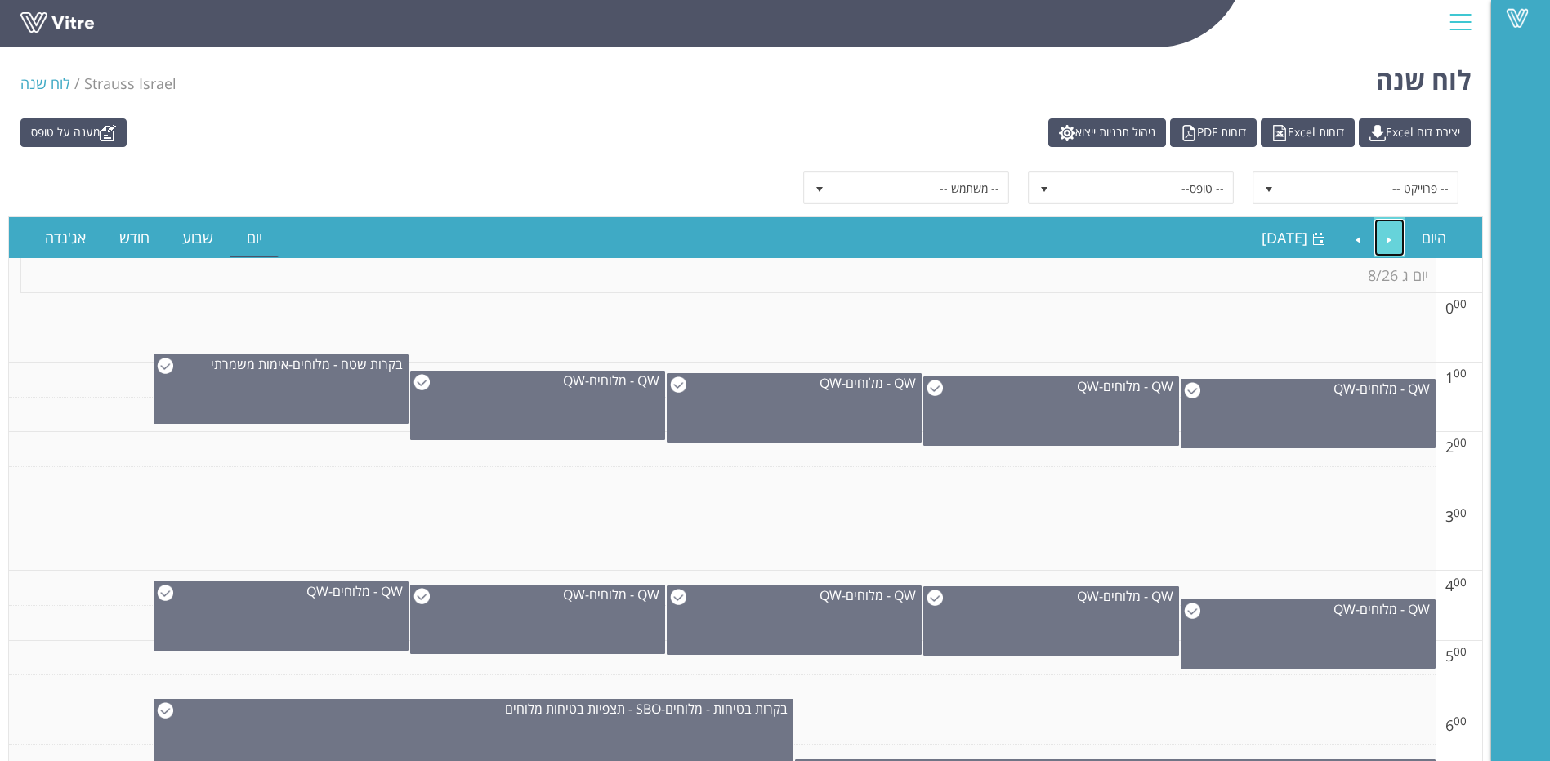
click at [1394, 238] on link "Previous" at bounding box center [1389, 238] width 31 height 38
